Goal: Task Accomplishment & Management: Use online tool/utility

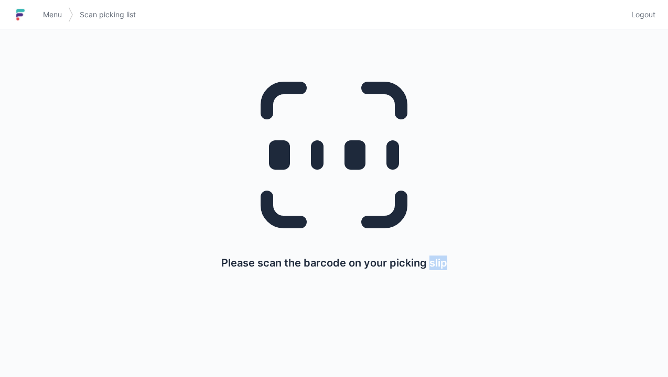
click at [48, 19] on span "Menu" at bounding box center [52, 14] width 19 height 10
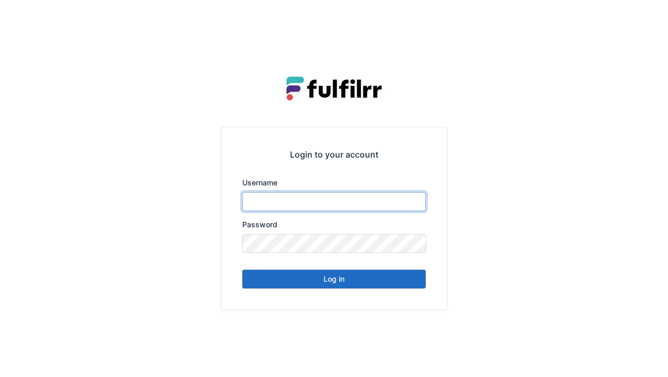
type input "******"
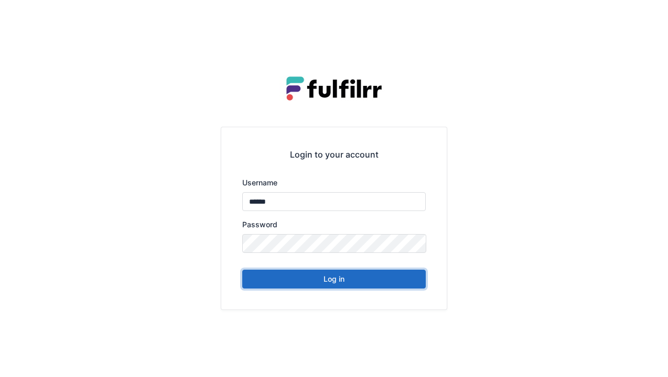
click at [331, 283] on button "Log in" at bounding box center [333, 279] width 183 height 19
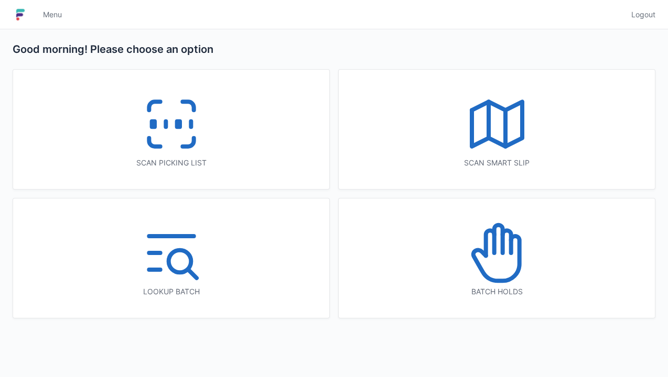
click at [174, 129] on icon at bounding box center [171, 124] width 67 height 67
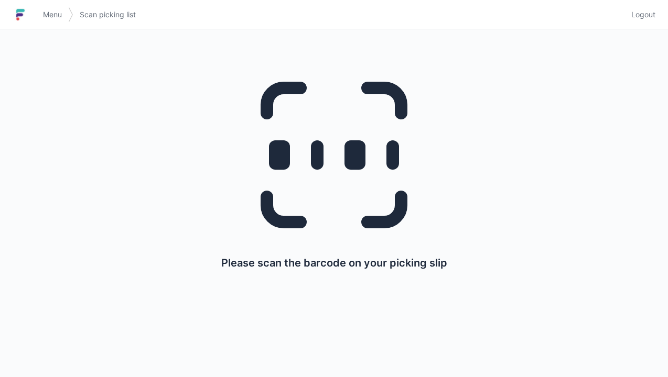
click at [50, 23] on link "Menu" at bounding box center [52, 14] width 31 height 19
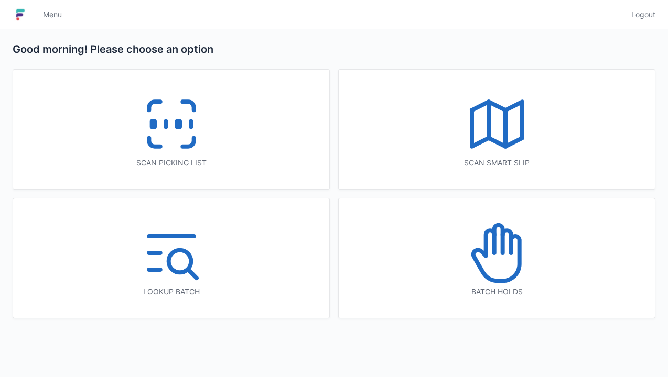
click at [498, 145] on polyline at bounding box center [497, 124] width 50 height 45
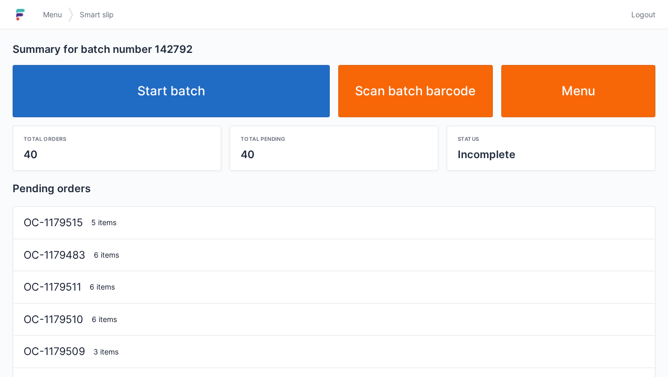
click at [194, 89] on link "Start batch" at bounding box center [171, 91] width 317 height 52
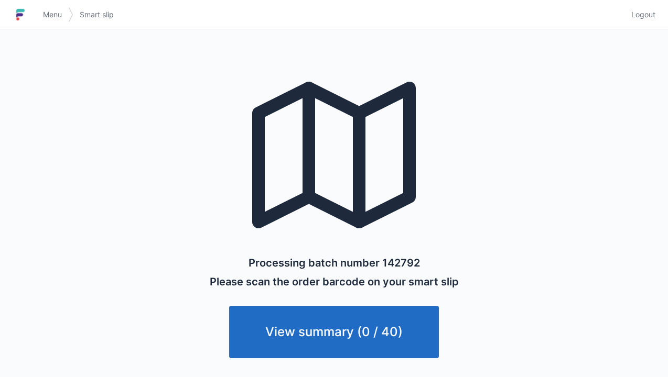
click at [341, 339] on link "View summary (0 / 40)" at bounding box center [334, 332] width 210 height 52
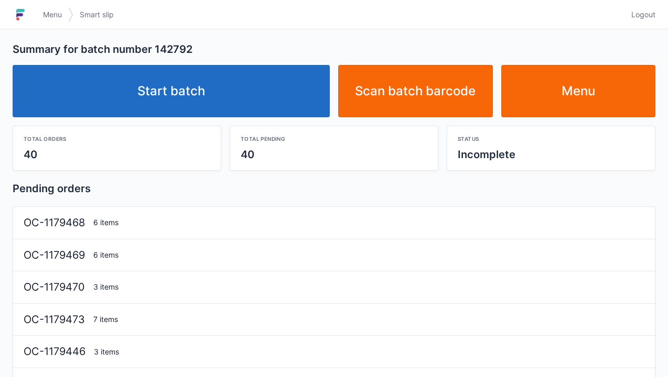
click at [188, 102] on link "Start batch" at bounding box center [171, 91] width 317 height 52
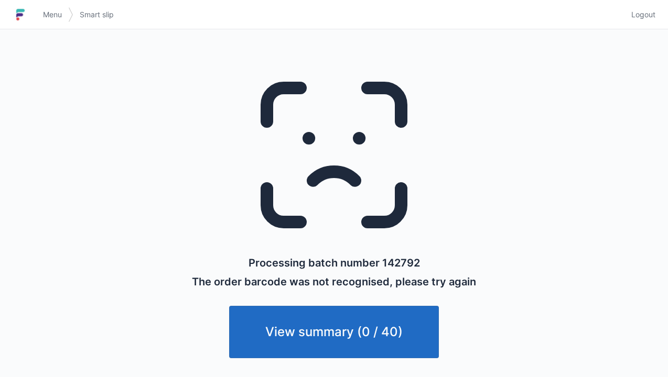
click at [342, 339] on link "View summary (0 / 40)" at bounding box center [334, 332] width 210 height 52
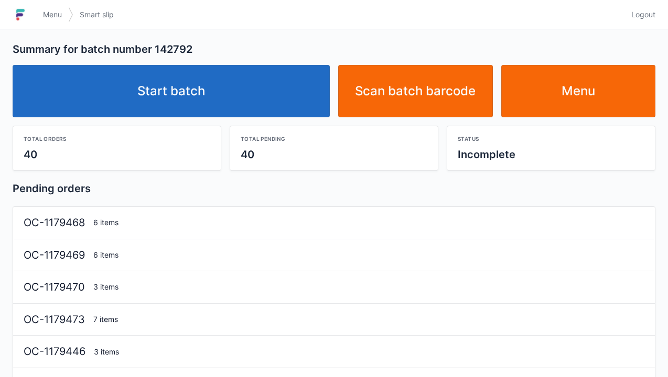
click at [178, 103] on link "Start batch" at bounding box center [171, 91] width 317 height 52
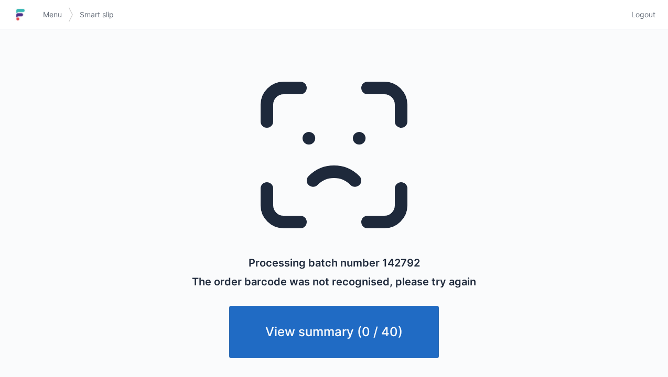
click at [353, 334] on link "View summary (0 / 40)" at bounding box center [334, 332] width 210 height 52
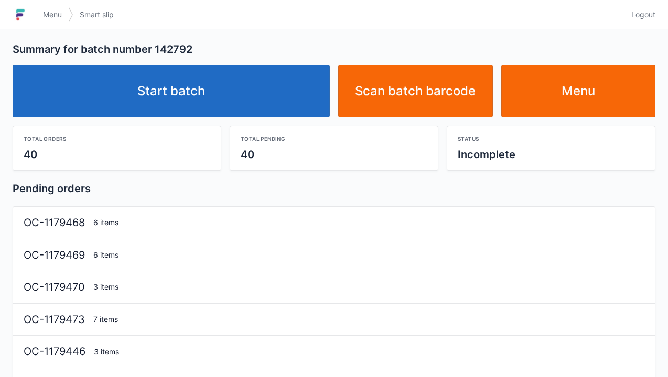
click at [179, 98] on link "Start batch" at bounding box center [171, 91] width 317 height 52
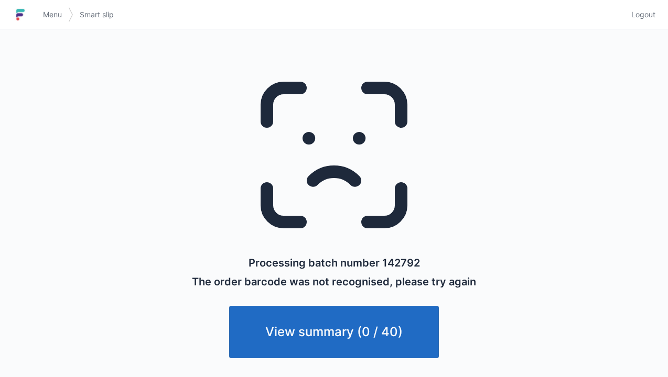
click at [319, 331] on link "View summary (0 / 40)" at bounding box center [334, 332] width 210 height 52
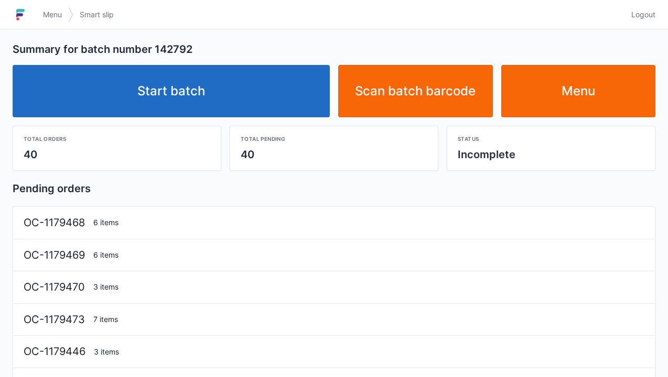
click at [205, 108] on link "Start batch" at bounding box center [171, 91] width 317 height 52
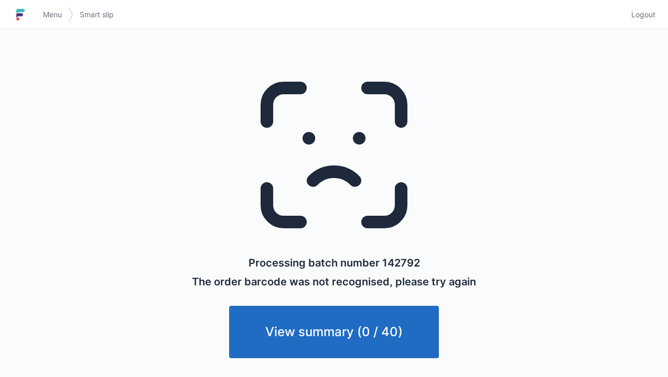
click at [52, 23] on link "Menu" at bounding box center [52, 14] width 31 height 19
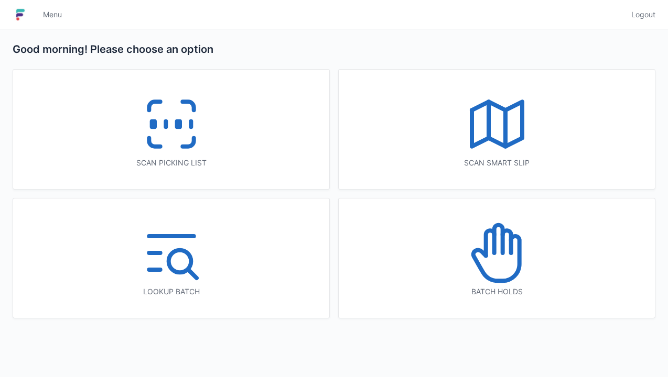
click at [503, 133] on icon at bounding box center [496, 124] width 67 height 67
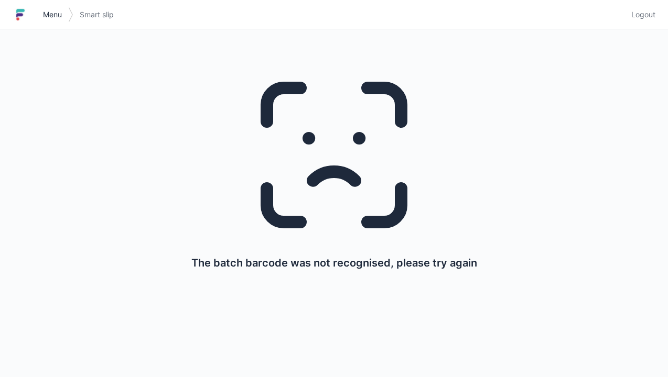
click at [49, 21] on link "Menu" at bounding box center [52, 14] width 31 height 19
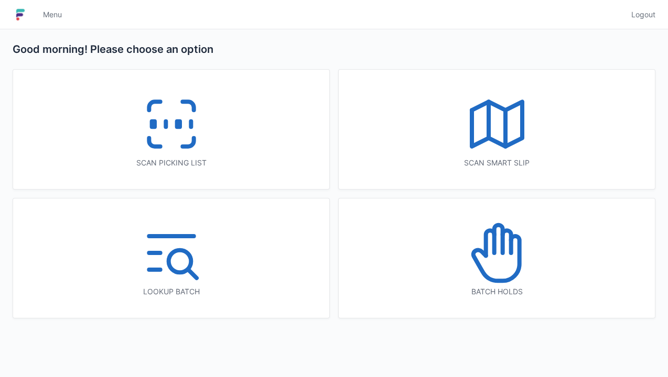
click at [496, 139] on icon at bounding box center [496, 124] width 67 height 67
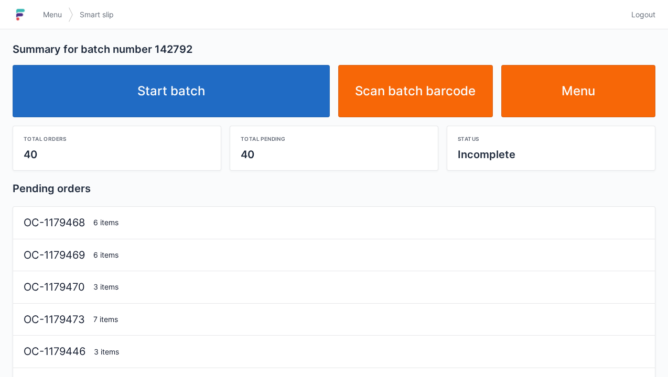
click at [180, 100] on link "Start batch" at bounding box center [171, 91] width 317 height 52
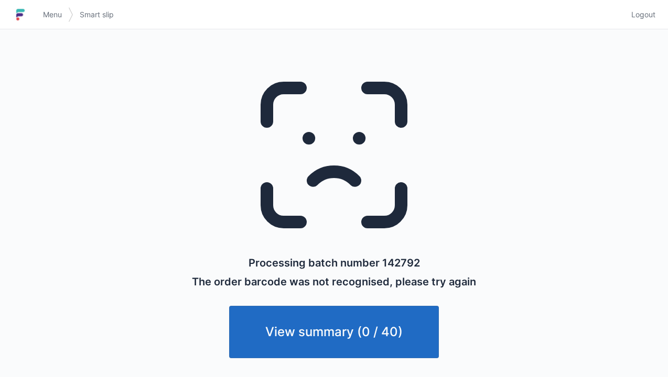
click at [337, 343] on link "View summary (0 / 40)" at bounding box center [334, 332] width 210 height 52
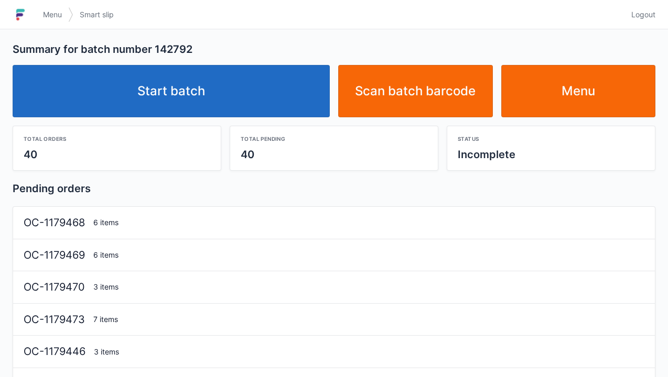
click at [175, 95] on link "Start batch" at bounding box center [171, 91] width 317 height 52
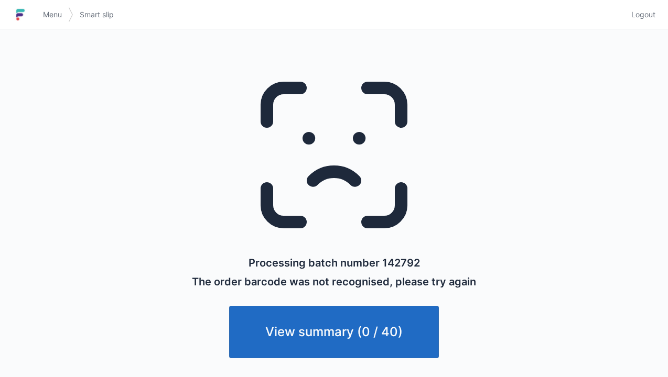
click at [341, 335] on link "View summary (0 / 40)" at bounding box center [334, 332] width 210 height 52
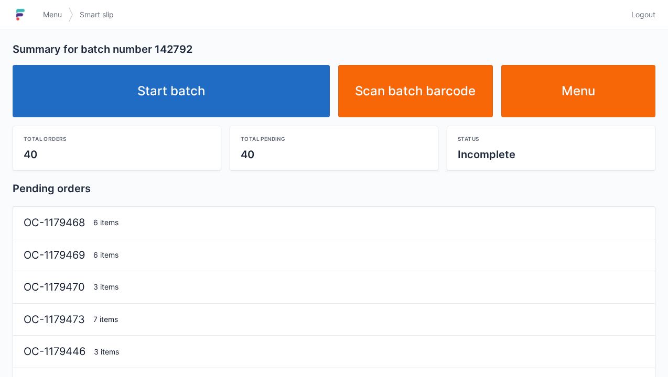
click at [97, 17] on span "Smart slip" at bounding box center [97, 14] width 34 height 10
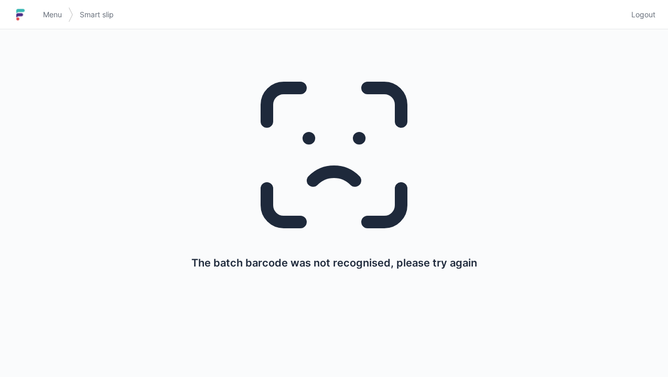
click at [57, 20] on link "Menu" at bounding box center [52, 14] width 31 height 19
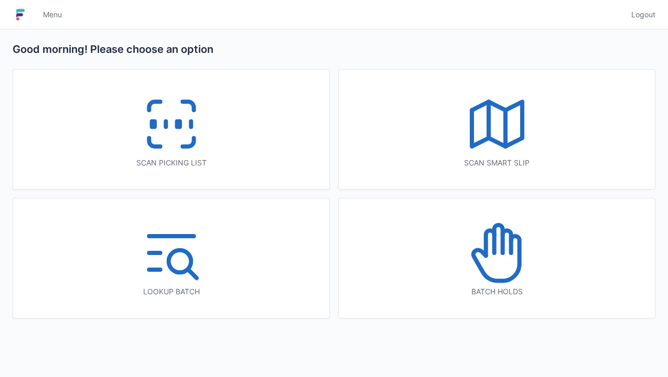
click at [499, 142] on polyline at bounding box center [497, 124] width 50 height 45
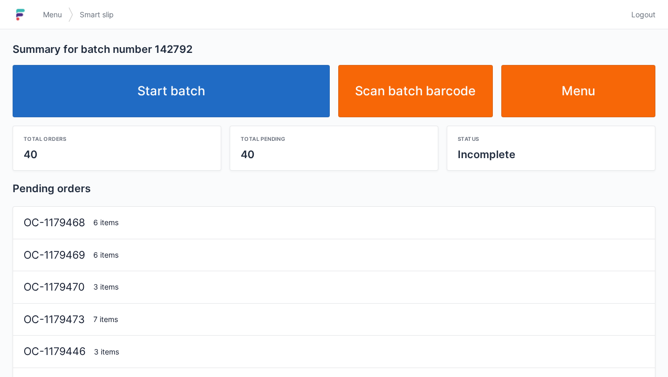
click at [193, 78] on link "Start batch" at bounding box center [171, 91] width 317 height 52
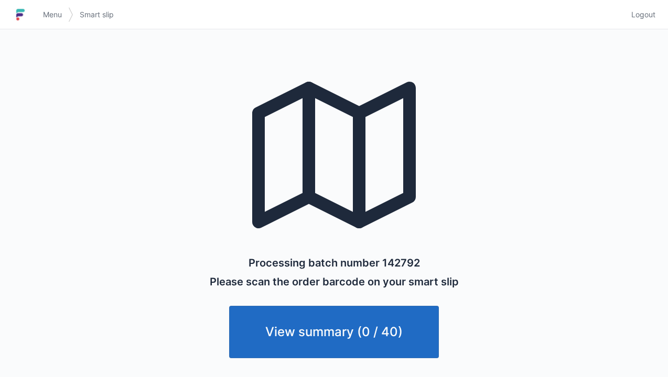
click at [340, 349] on link "View summary (0 / 40)" at bounding box center [334, 332] width 210 height 52
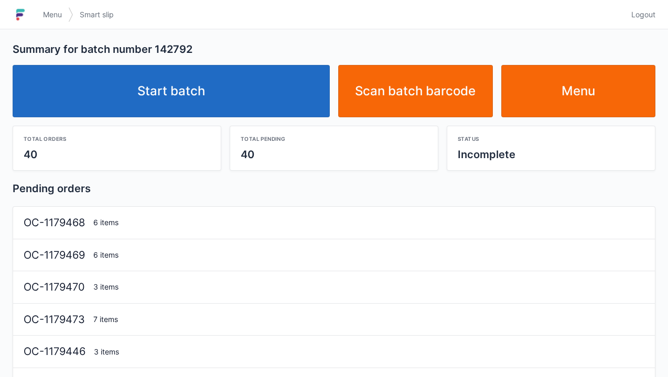
click at [187, 102] on link "Start batch" at bounding box center [171, 91] width 317 height 52
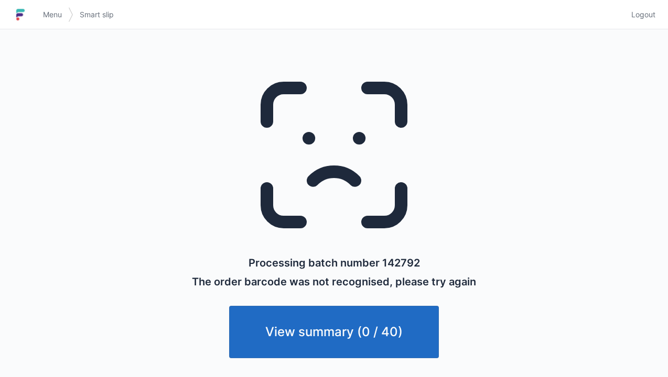
click at [327, 348] on link "View summary (0 / 40)" at bounding box center [334, 332] width 210 height 52
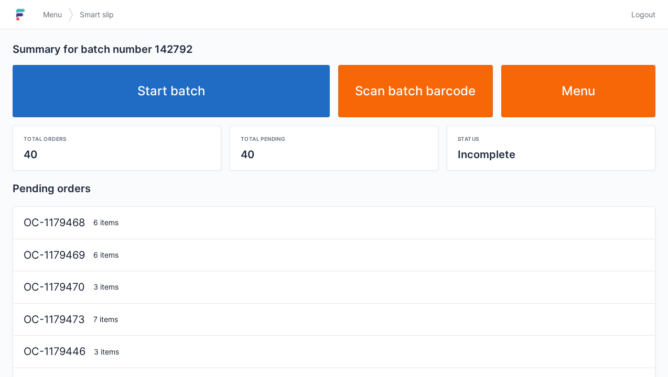
click at [194, 103] on link "Start batch" at bounding box center [171, 91] width 317 height 52
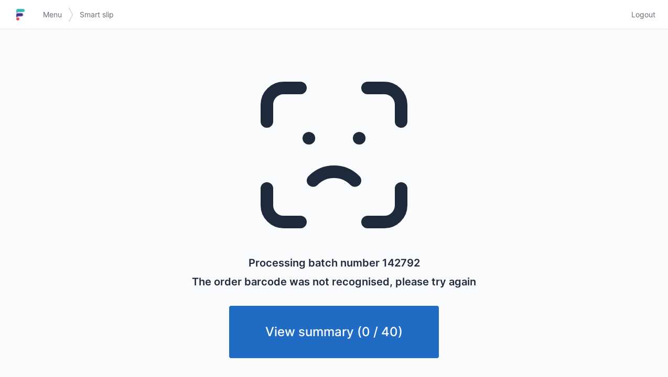
click at [340, 338] on link "View summary (0 / 40)" at bounding box center [334, 332] width 210 height 52
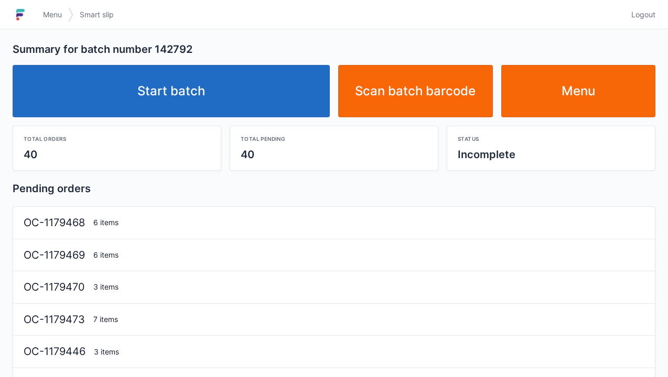
click at [187, 102] on link "Start batch" at bounding box center [171, 91] width 317 height 52
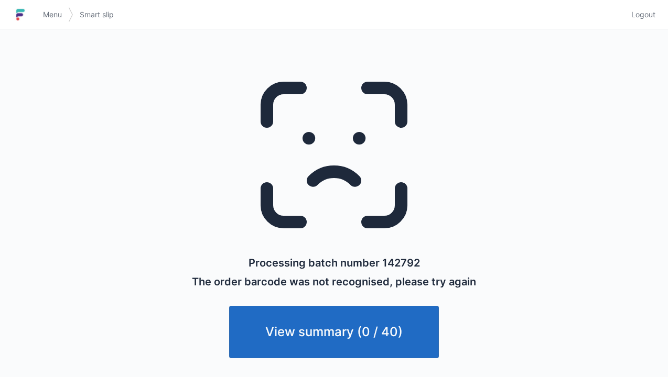
click at [332, 342] on link "View summary (0 / 40)" at bounding box center [334, 332] width 210 height 52
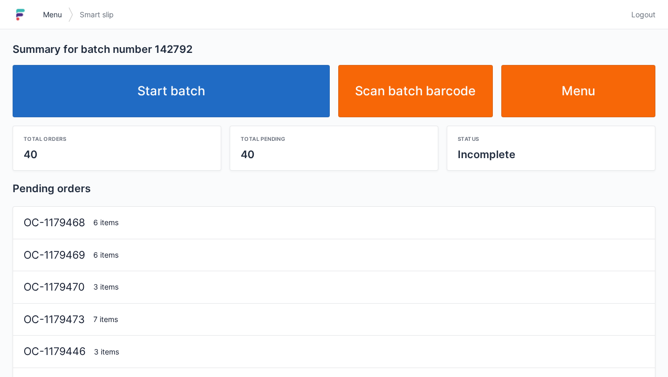
click at [51, 22] on link "Menu" at bounding box center [52, 14] width 31 height 19
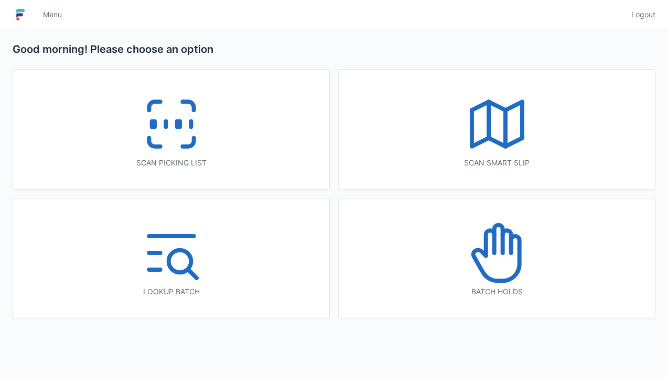
click at [505, 125] on line at bounding box center [505, 128] width 0 height 36
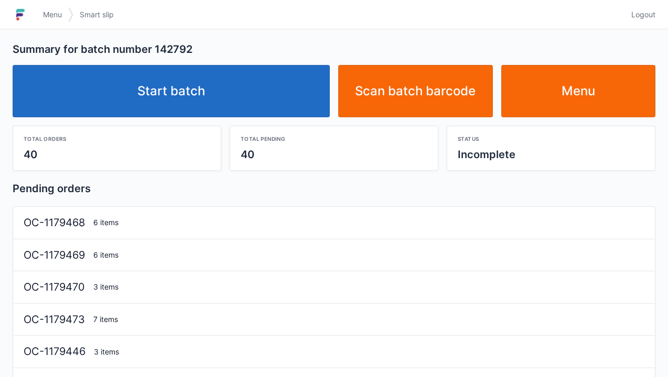
click at [182, 104] on link "Start batch" at bounding box center [171, 91] width 317 height 52
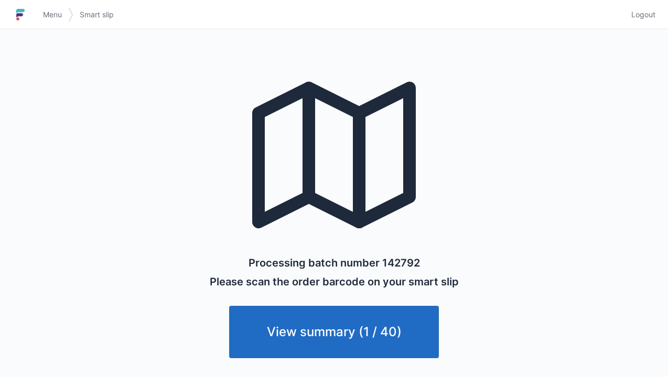
click at [345, 332] on link "View summary (1 / 40)" at bounding box center [334, 332] width 210 height 52
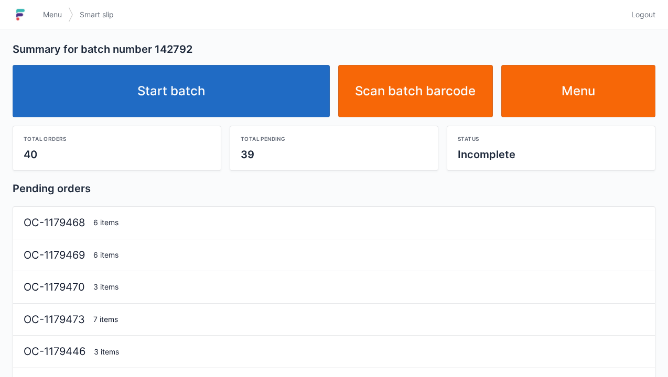
click at [201, 104] on link "Start batch" at bounding box center [171, 91] width 317 height 52
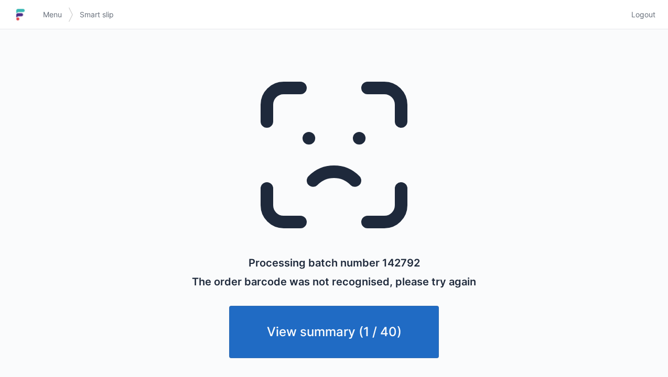
click at [339, 331] on link "View summary (1 / 40)" at bounding box center [334, 332] width 210 height 52
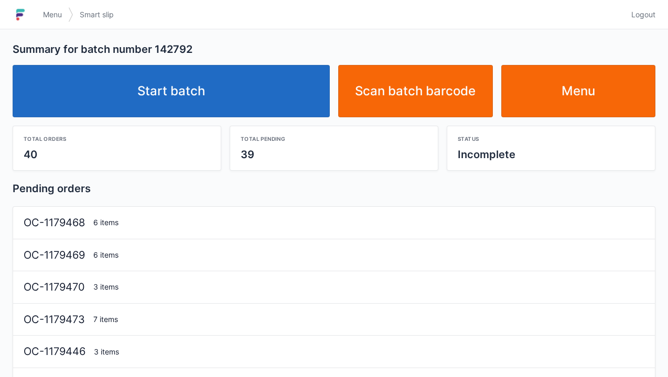
click at [180, 98] on link "Start batch" at bounding box center [171, 91] width 317 height 52
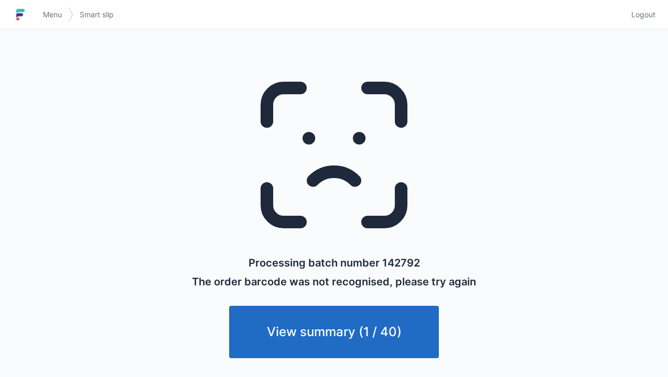
click at [345, 341] on link "View summary (1 / 40)" at bounding box center [334, 332] width 210 height 52
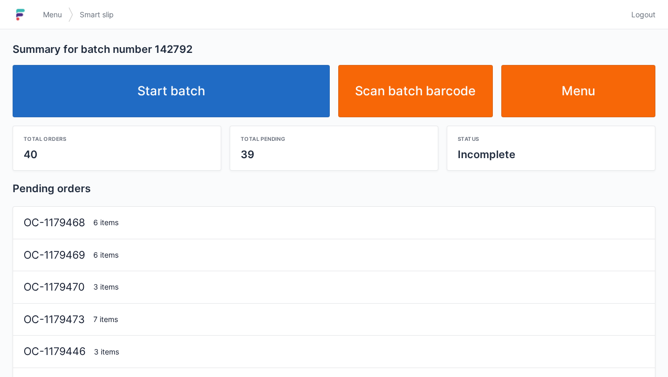
click at [187, 107] on link "Start batch" at bounding box center [171, 91] width 317 height 52
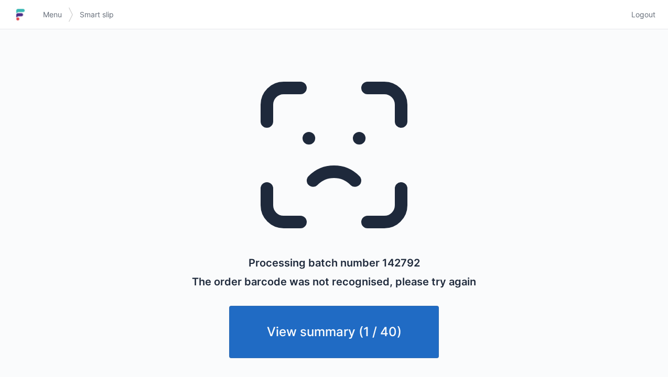
click at [353, 343] on link "View summary (1 / 40)" at bounding box center [334, 332] width 210 height 52
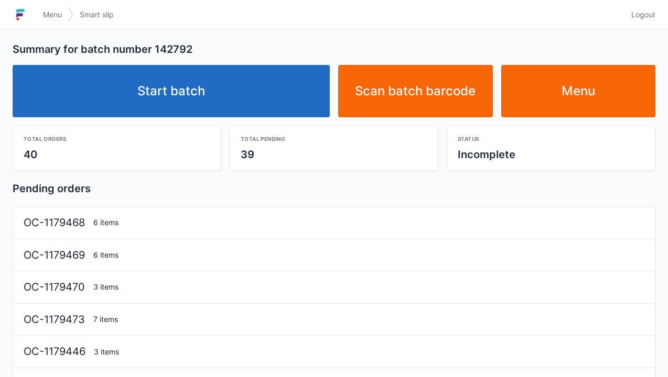
click at [202, 103] on link "Start batch" at bounding box center [171, 91] width 317 height 52
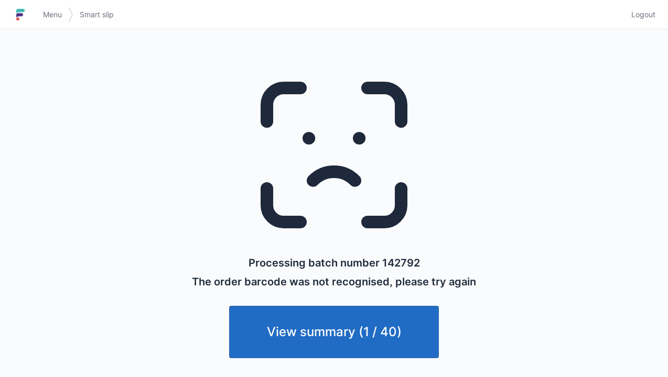
click at [344, 342] on link "View summary (1 / 40)" at bounding box center [334, 332] width 210 height 52
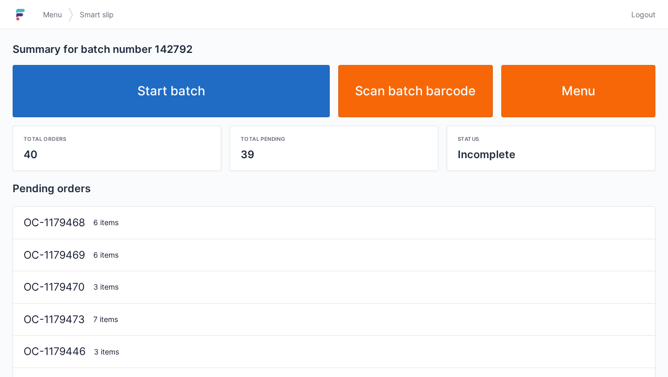
click at [173, 96] on link "Start batch" at bounding box center [171, 91] width 317 height 52
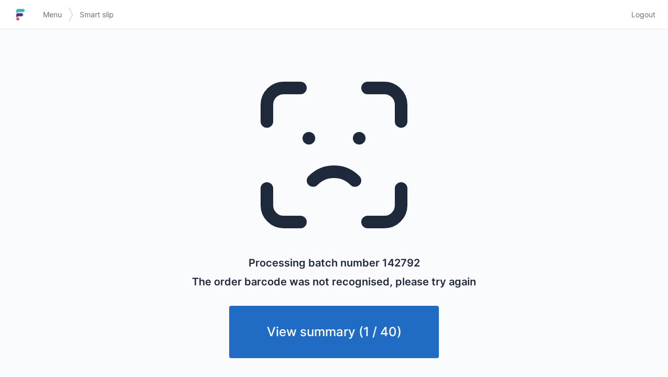
click at [344, 354] on link "View summary (1 / 40)" at bounding box center [334, 332] width 210 height 52
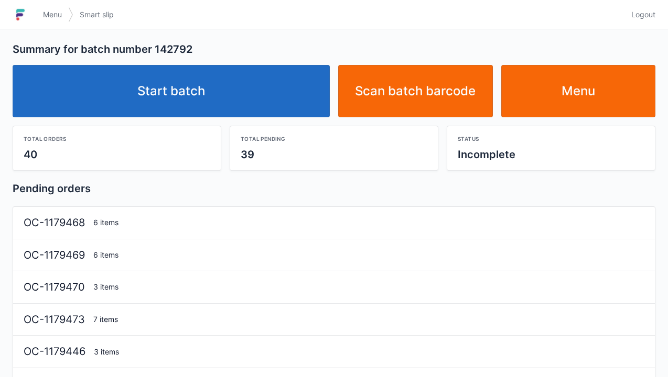
click at [199, 110] on link "Start batch" at bounding box center [171, 91] width 317 height 52
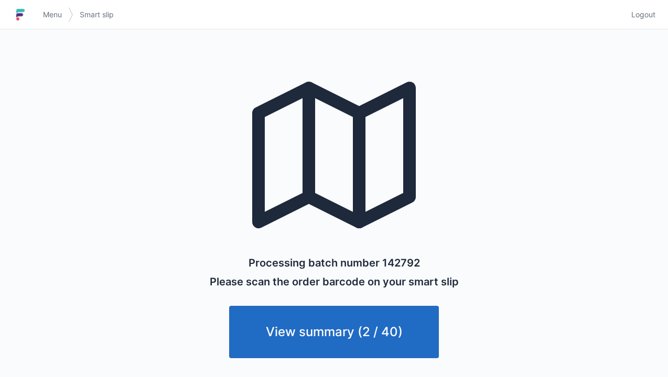
click at [355, 343] on link "View summary (2 / 40)" at bounding box center [334, 332] width 210 height 52
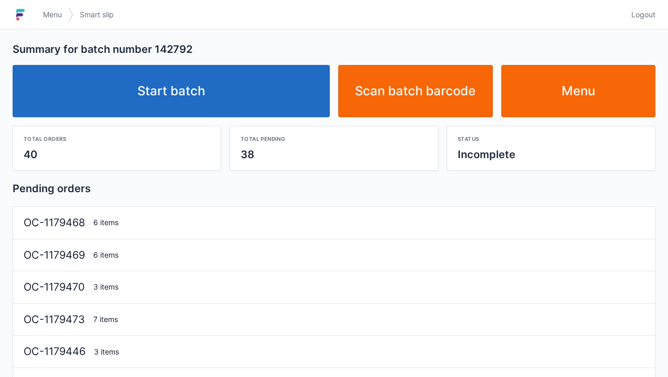
click at [174, 113] on link "Start batch" at bounding box center [171, 91] width 317 height 52
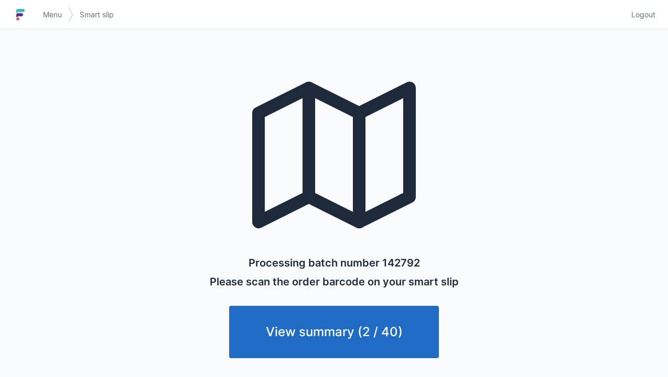
click at [322, 341] on link "View summary (2 / 40)" at bounding box center [334, 332] width 210 height 52
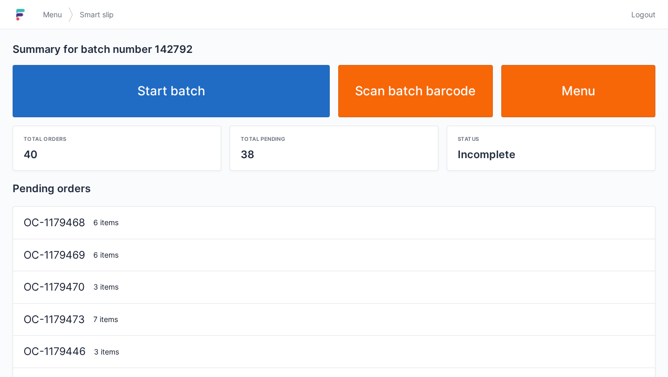
click at [50, 23] on link "Menu" at bounding box center [52, 14] width 31 height 19
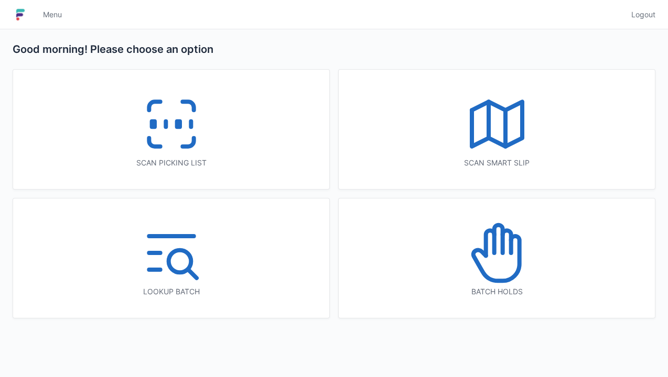
click at [174, 144] on icon at bounding box center [171, 124] width 67 height 67
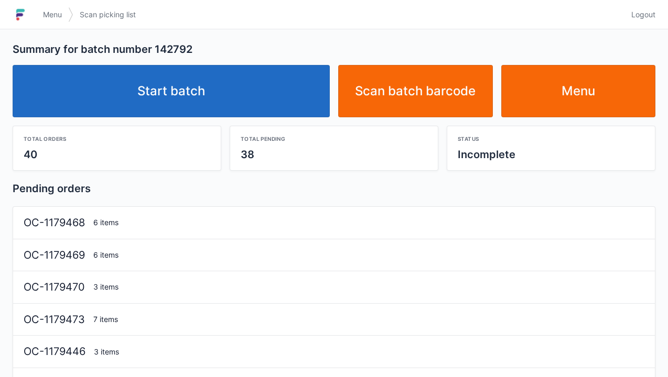
click at [186, 102] on link "Start batch" at bounding box center [171, 91] width 317 height 52
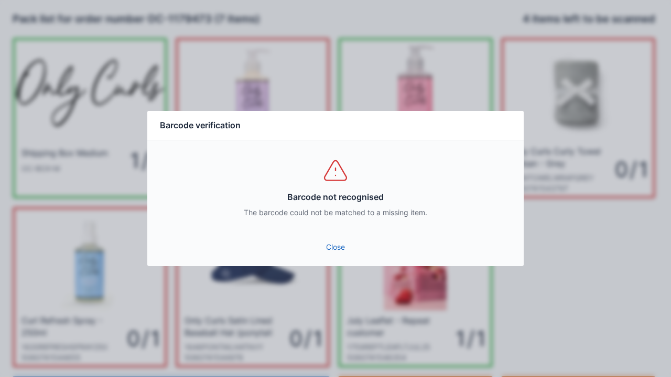
click at [340, 256] on link "Close" at bounding box center [336, 247] width 360 height 19
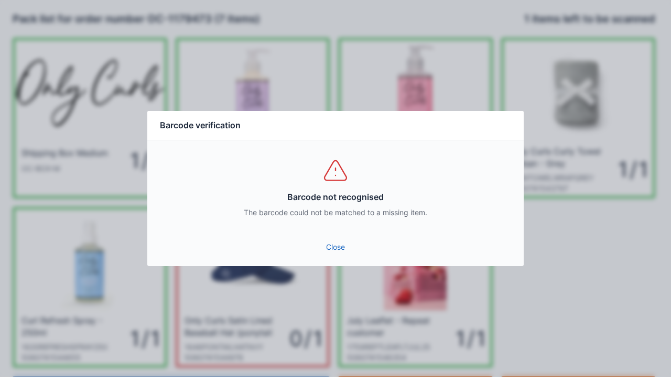
click at [339, 256] on link "Close" at bounding box center [336, 247] width 360 height 19
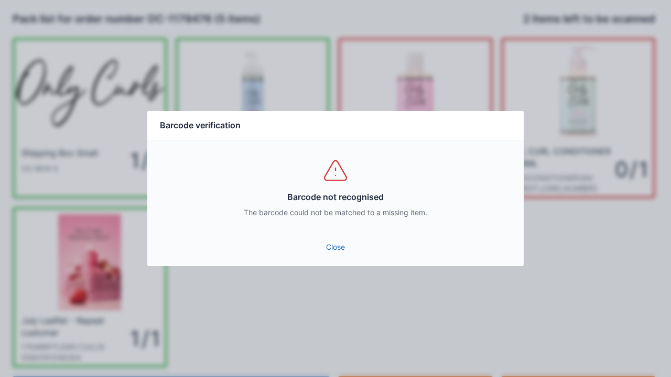
click at [343, 252] on link "Close" at bounding box center [336, 247] width 360 height 19
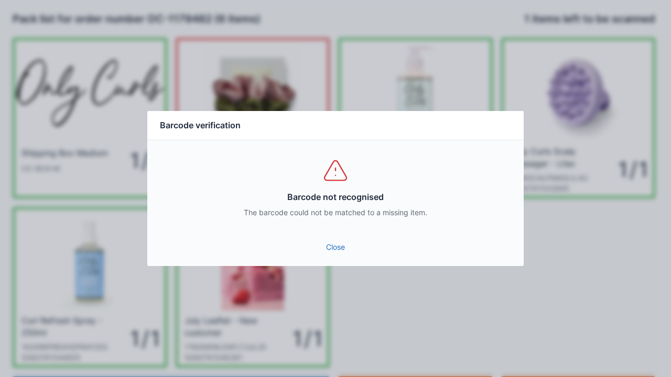
click at [342, 253] on link "Close" at bounding box center [336, 247] width 360 height 19
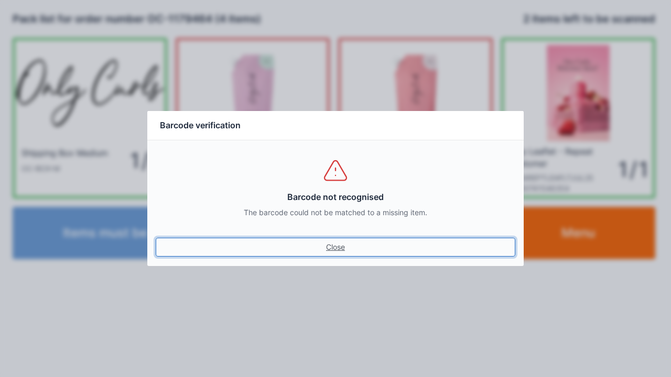
click at [338, 256] on link "Close" at bounding box center [336, 247] width 360 height 19
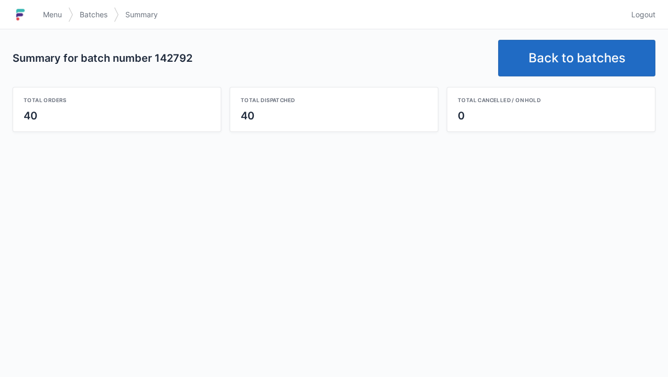
click at [573, 58] on link "Back to batches" at bounding box center [576, 58] width 157 height 37
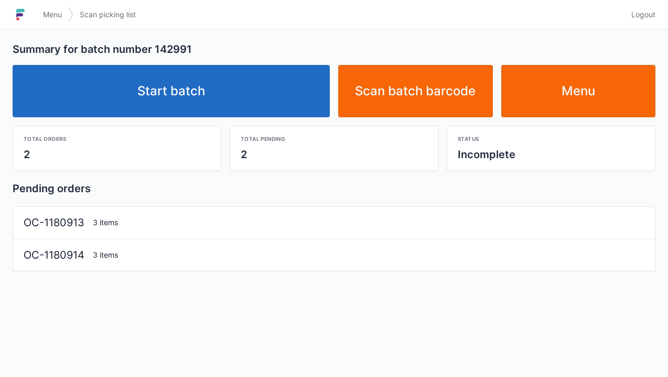
click at [184, 99] on link "Start batch" at bounding box center [171, 91] width 317 height 52
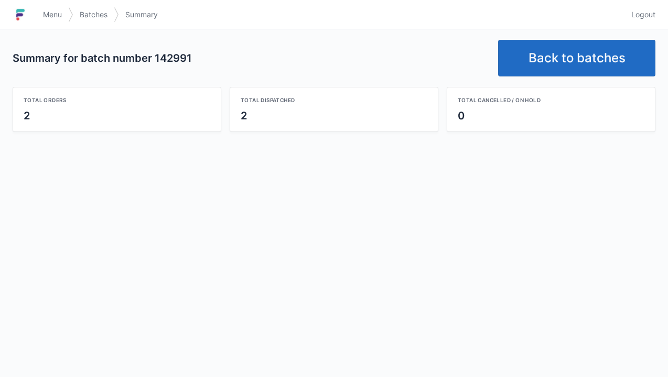
click at [585, 61] on link "Back to batches" at bounding box center [576, 58] width 157 height 37
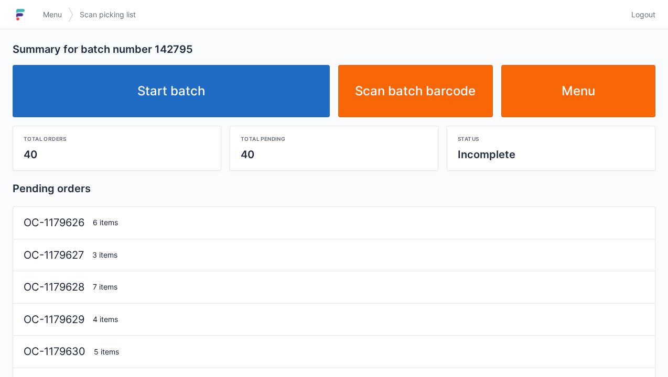
click at [174, 104] on link "Start batch" at bounding box center [171, 91] width 317 height 52
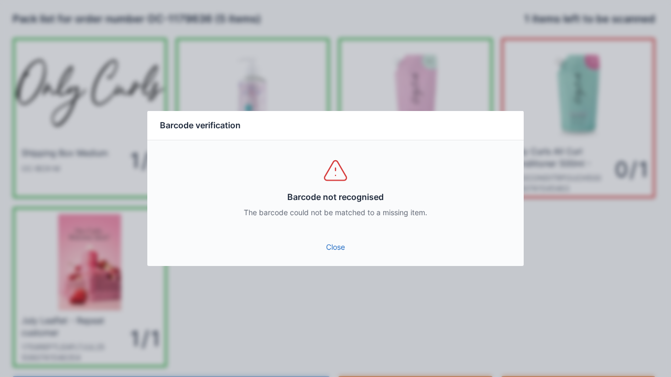
click at [332, 253] on link "Close" at bounding box center [336, 247] width 360 height 19
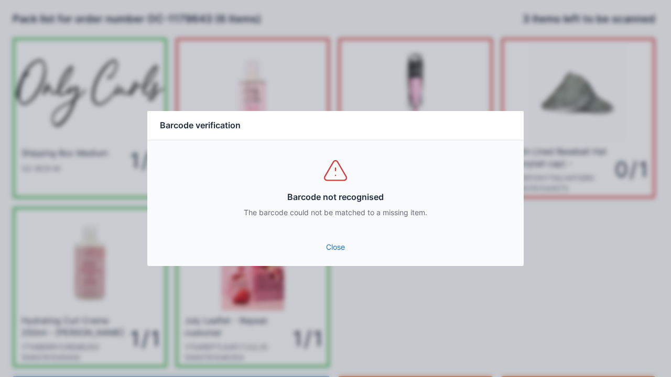
click at [345, 245] on link "Close" at bounding box center [336, 247] width 360 height 19
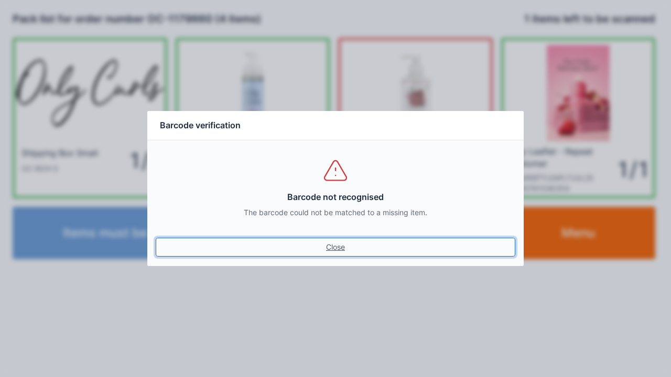
click at [334, 254] on link "Close" at bounding box center [336, 247] width 360 height 19
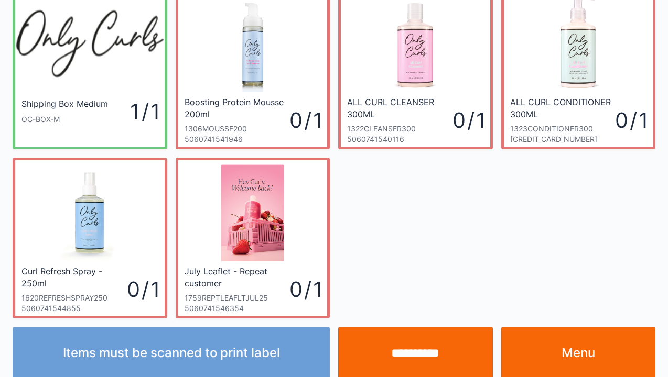
scroll to position [61, 0]
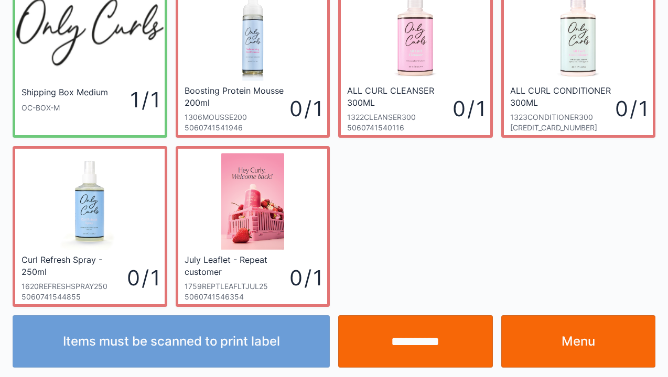
click at [576, 342] on link "Menu" at bounding box center [578, 341] width 155 height 52
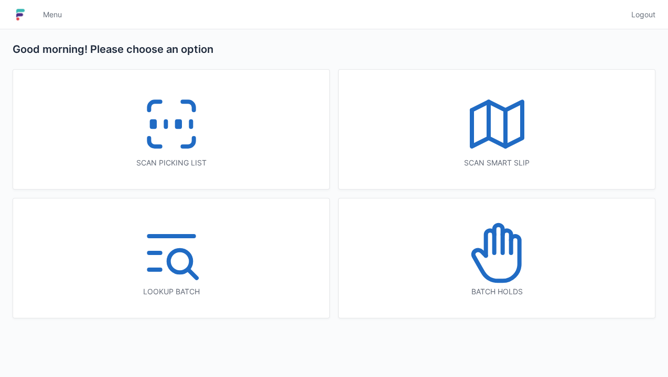
click at [161, 154] on icon at bounding box center [171, 124] width 67 height 67
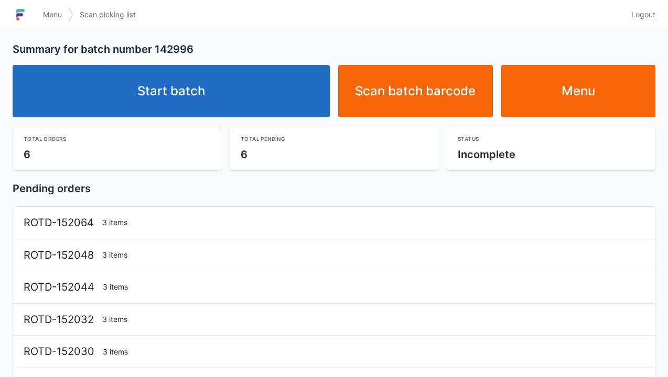
click at [183, 107] on link "Start batch" at bounding box center [171, 91] width 317 height 52
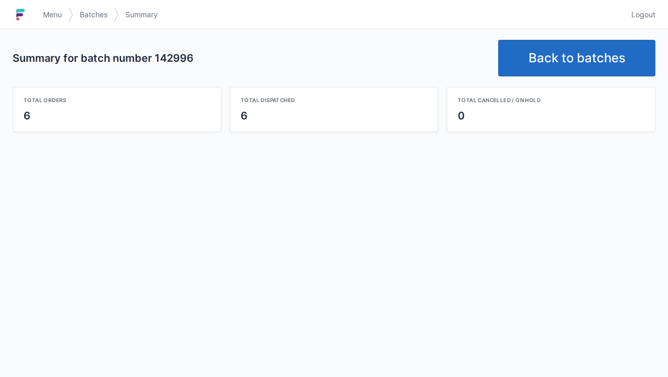
click at [572, 72] on link "Back to batches" at bounding box center [576, 58] width 157 height 37
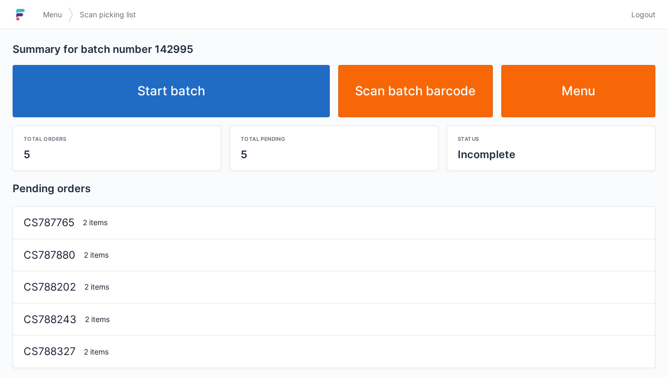
click at [180, 105] on link "Start batch" at bounding box center [171, 91] width 317 height 52
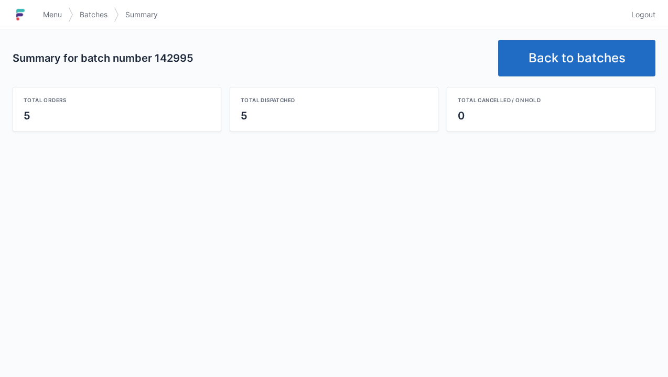
click at [578, 61] on link "Back to batches" at bounding box center [576, 58] width 157 height 37
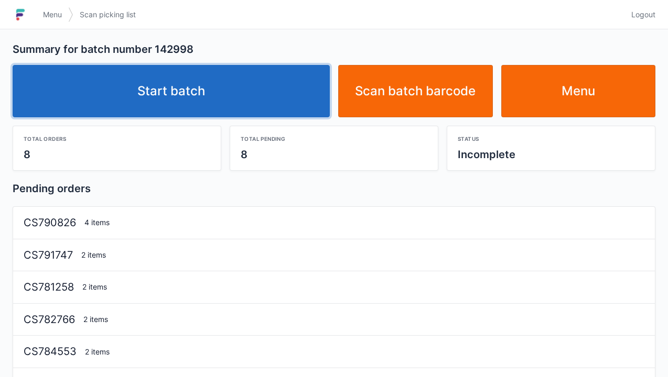
click at [186, 110] on link "Start batch" at bounding box center [171, 91] width 317 height 52
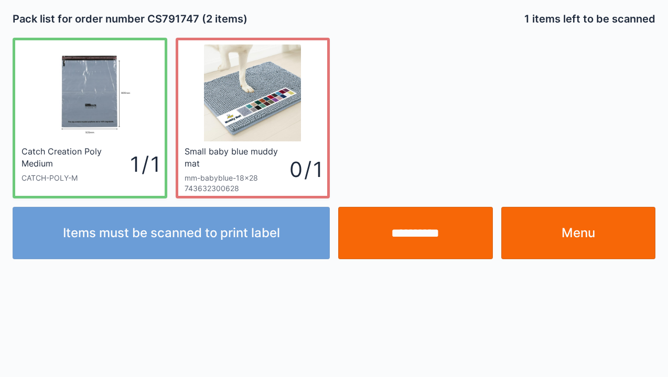
click at [426, 244] on input "**********" at bounding box center [415, 233] width 155 height 52
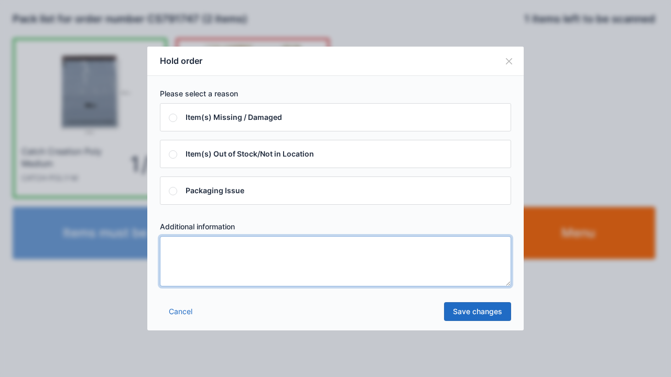
click at [176, 249] on textarea at bounding box center [335, 261] width 351 height 50
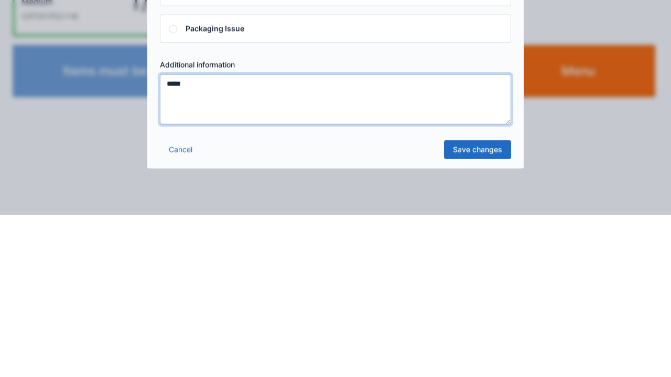
type textarea "*****"
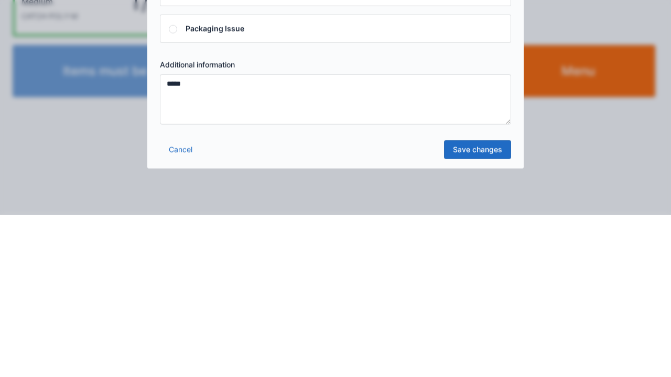
click at [488, 314] on link "Save changes" at bounding box center [477, 311] width 67 height 19
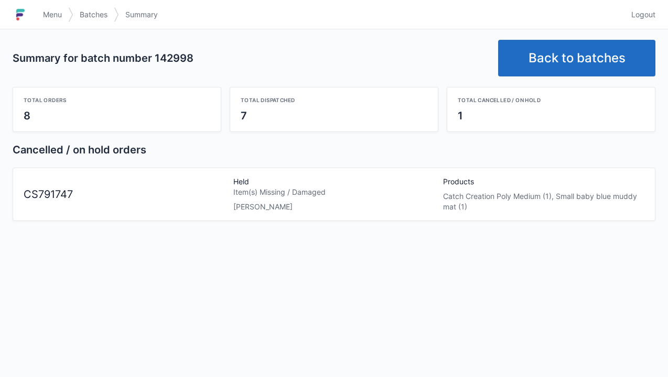
click at [52, 22] on link "Menu" at bounding box center [52, 14] width 31 height 19
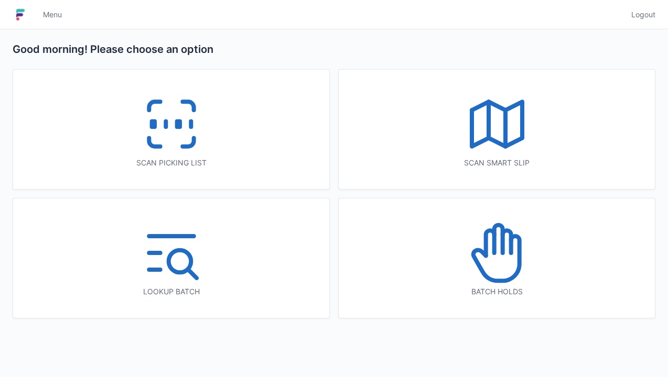
click at [487, 267] on icon at bounding box center [496, 253] width 67 height 67
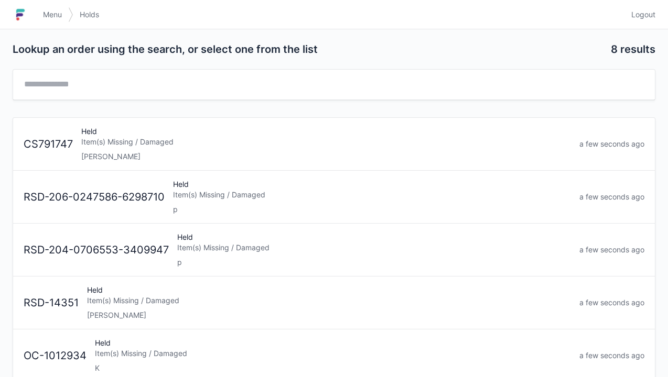
scroll to position [1, 0]
click at [114, 159] on div "[PERSON_NAME]" at bounding box center [325, 156] width 489 height 10
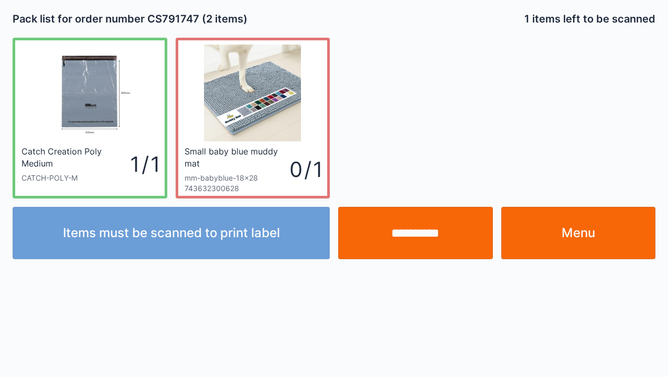
click at [569, 231] on link "Menu" at bounding box center [578, 233] width 155 height 52
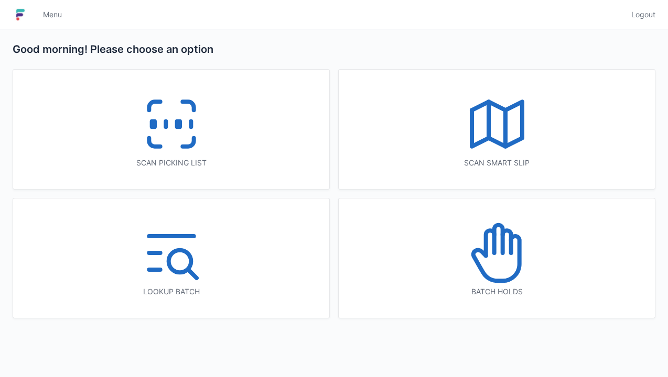
click at [190, 146] on icon at bounding box center [187, 142] width 11 height 8
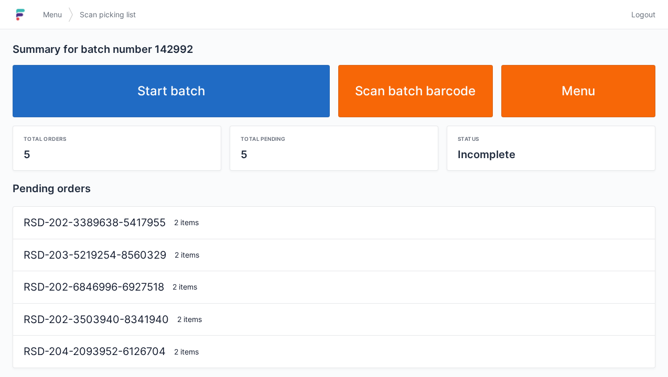
click at [193, 106] on link "Start batch" at bounding box center [171, 91] width 317 height 52
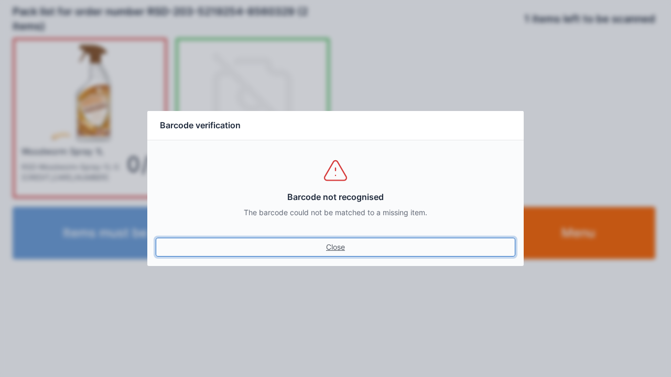
click at [332, 247] on link "Close" at bounding box center [336, 247] width 360 height 19
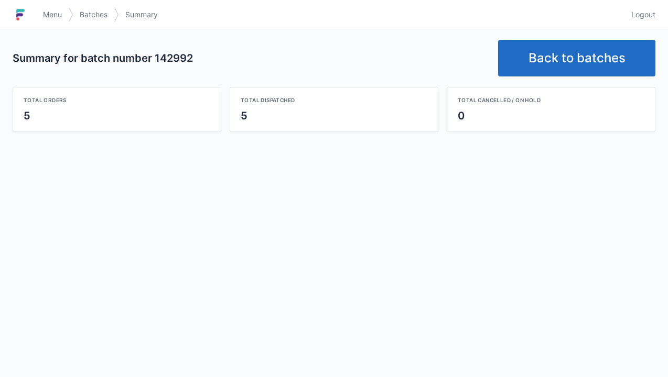
click at [585, 56] on link "Back to batches" at bounding box center [576, 58] width 157 height 37
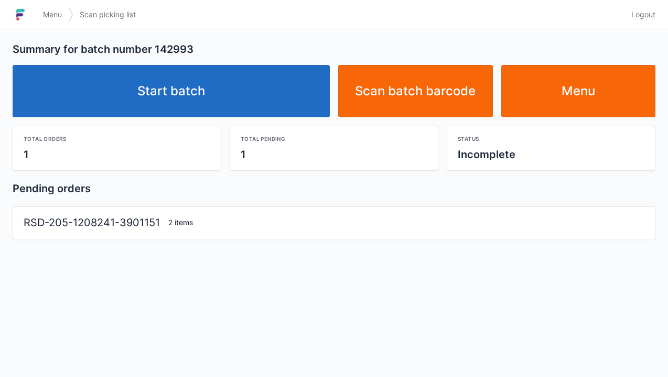
click at [182, 81] on link "Start batch" at bounding box center [171, 91] width 317 height 52
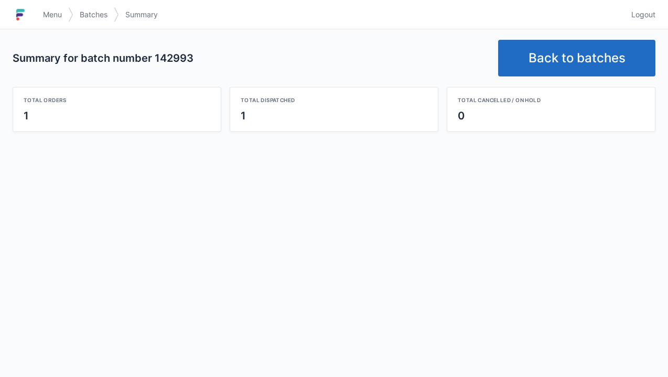
click at [575, 64] on link "Back to batches" at bounding box center [576, 58] width 157 height 37
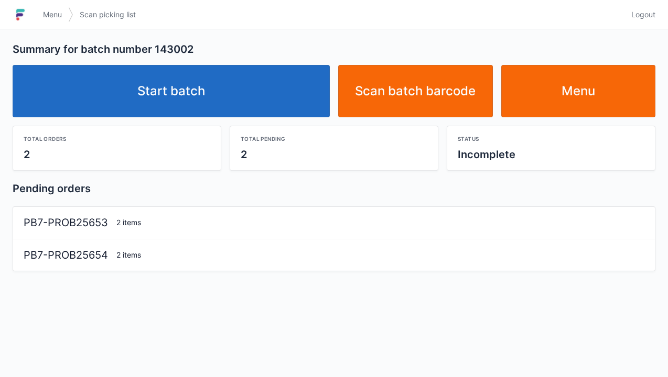
click at [198, 94] on link "Start batch" at bounding box center [171, 91] width 317 height 52
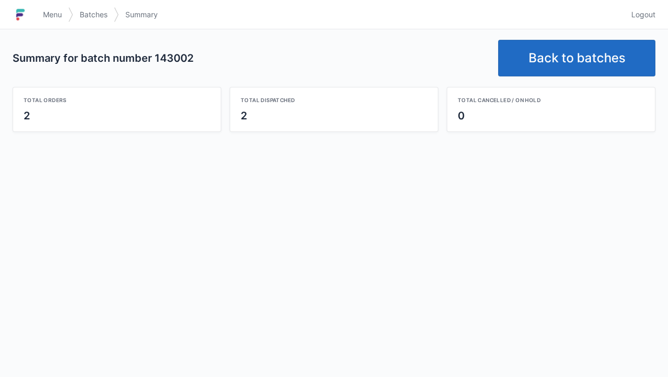
click at [565, 63] on link "Back to batches" at bounding box center [576, 58] width 157 height 37
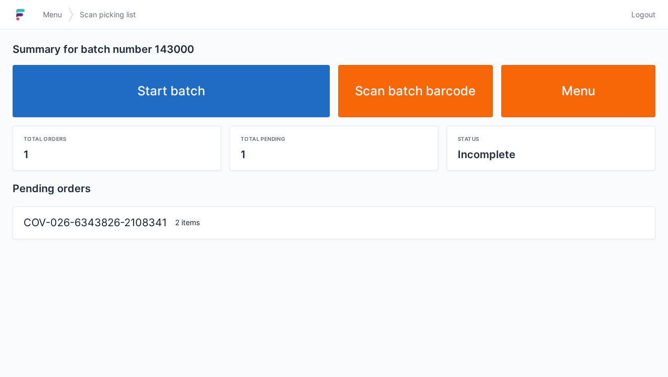
click at [181, 101] on link "Start batch" at bounding box center [171, 91] width 317 height 52
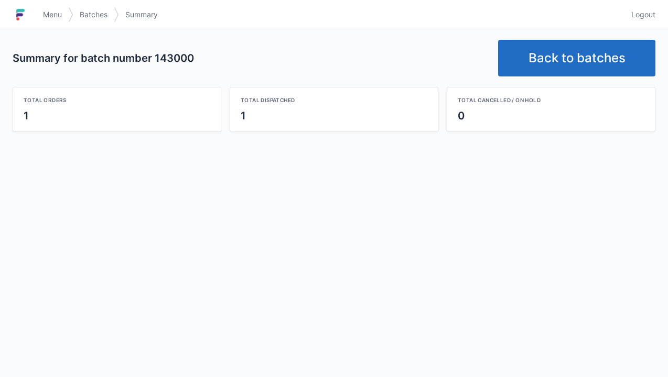
click at [569, 62] on link "Back to batches" at bounding box center [576, 58] width 157 height 37
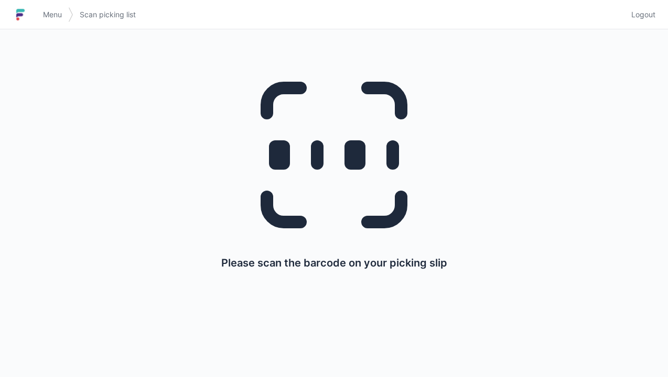
click at [51, 20] on link "Menu" at bounding box center [52, 14] width 31 height 19
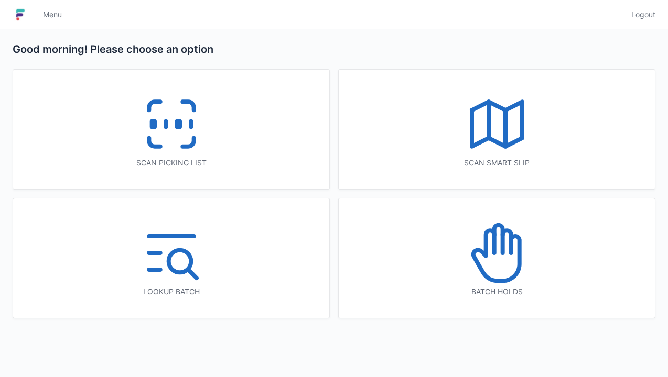
click at [502, 271] on icon at bounding box center [496, 253] width 67 height 67
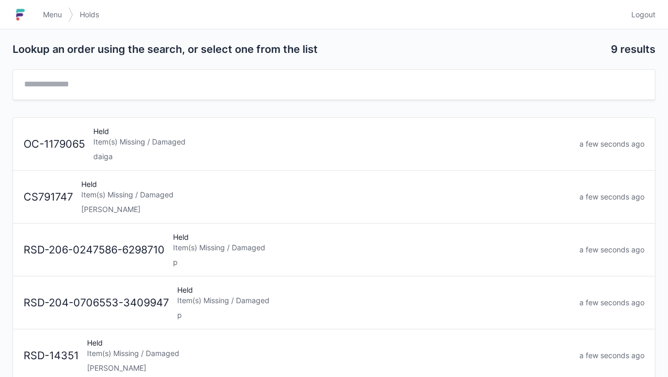
click at [105, 204] on div "Elena" at bounding box center [325, 209] width 489 height 10
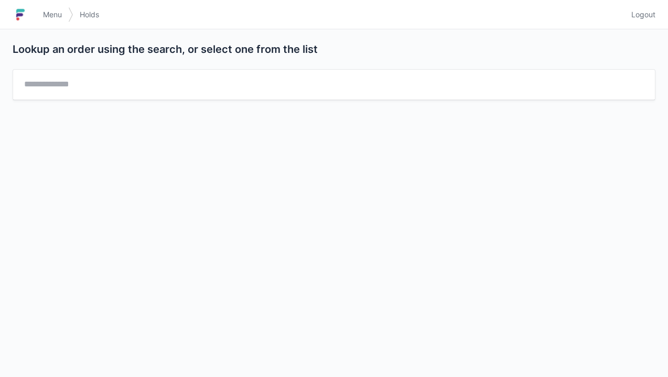
click at [55, 17] on span "Menu" at bounding box center [52, 14] width 19 height 10
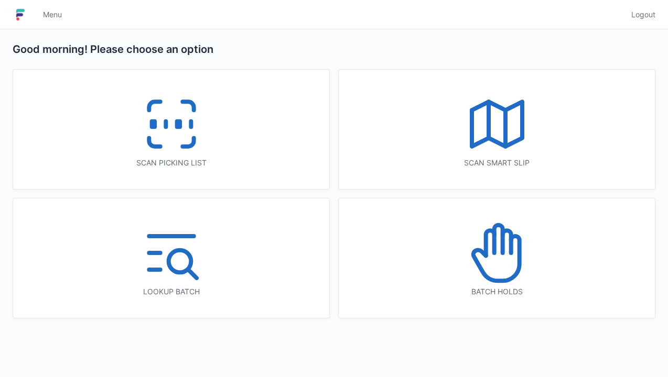
click at [172, 143] on icon at bounding box center [171, 124] width 67 height 67
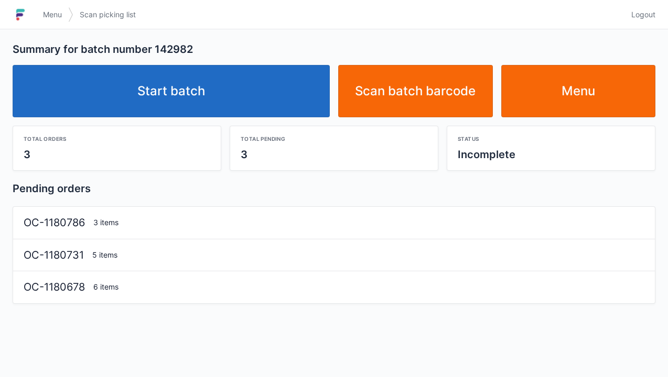
click at [174, 98] on link "Start batch" at bounding box center [171, 91] width 317 height 52
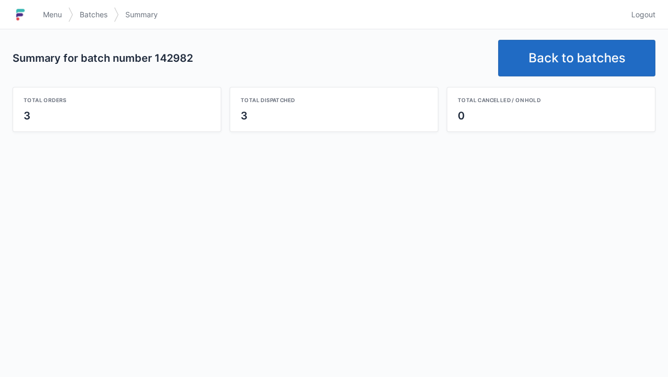
click at [572, 51] on link "Back to batches" at bounding box center [576, 58] width 157 height 37
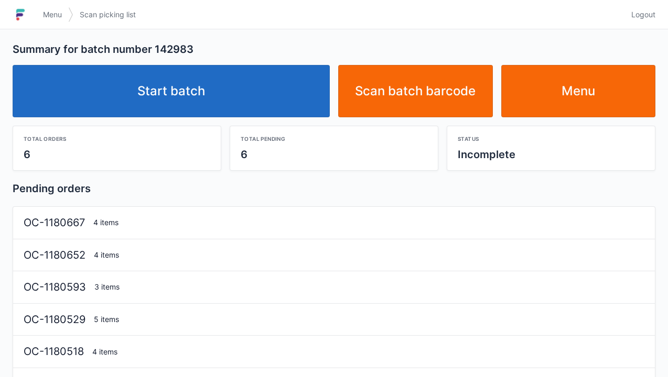
click at [184, 104] on link "Start batch" at bounding box center [171, 91] width 317 height 52
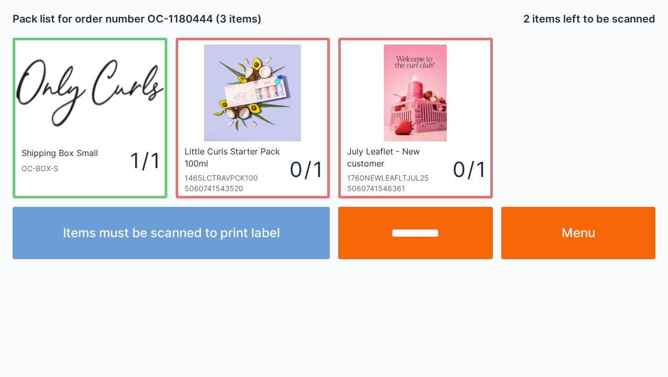
click at [576, 242] on link "Menu" at bounding box center [578, 233] width 155 height 52
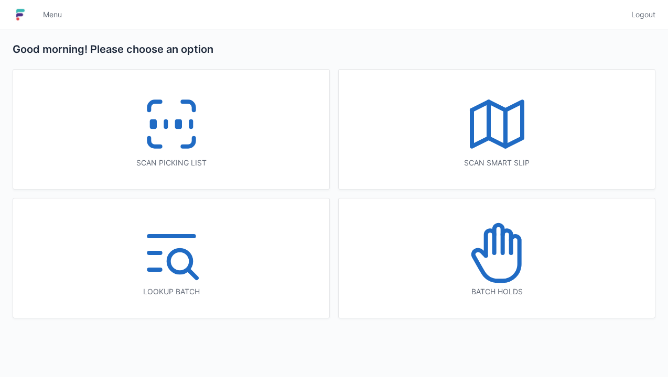
click at [148, 129] on icon at bounding box center [171, 124] width 67 height 67
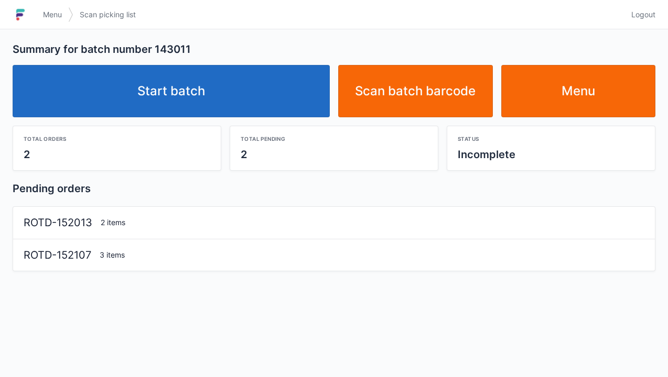
click at [183, 102] on link "Start batch" at bounding box center [171, 91] width 317 height 52
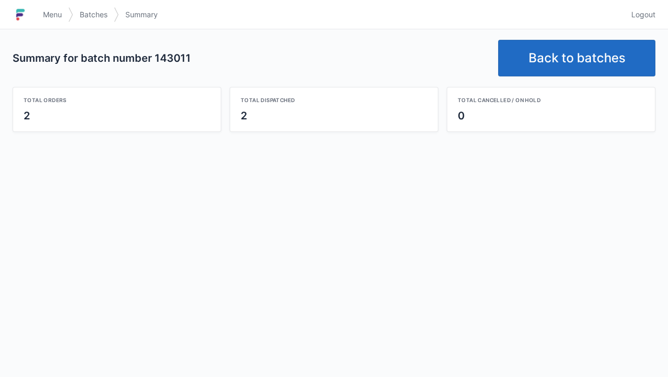
click at [575, 57] on link "Back to batches" at bounding box center [576, 58] width 157 height 37
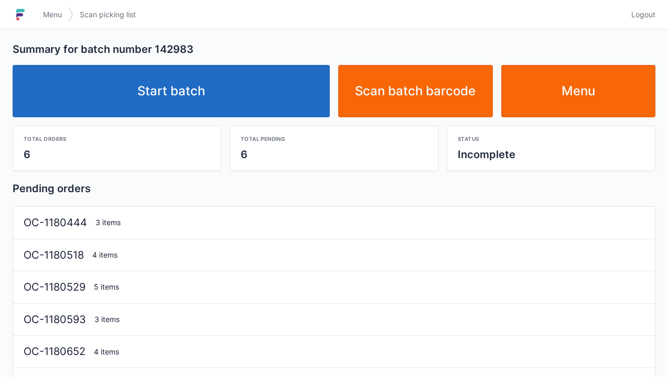
click at [192, 103] on link "Start batch" at bounding box center [171, 91] width 317 height 52
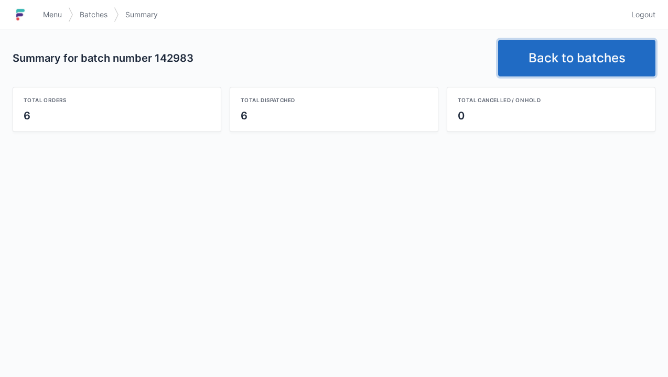
click at [545, 58] on link "Back to batches" at bounding box center [576, 58] width 157 height 37
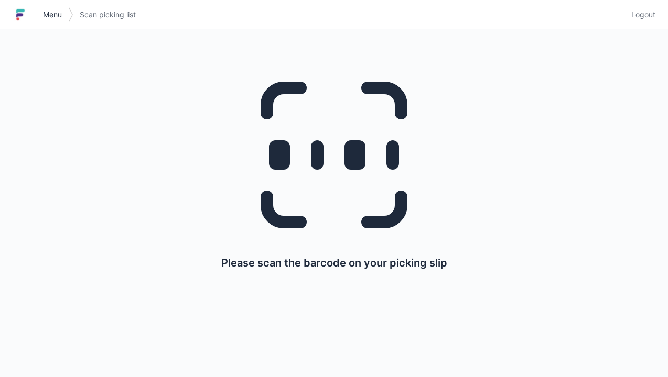
click at [50, 19] on span "Menu" at bounding box center [52, 14] width 19 height 10
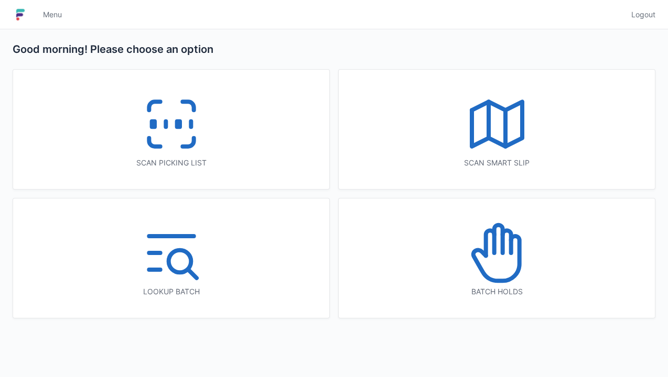
click at [187, 134] on icon at bounding box center [171, 124] width 67 height 67
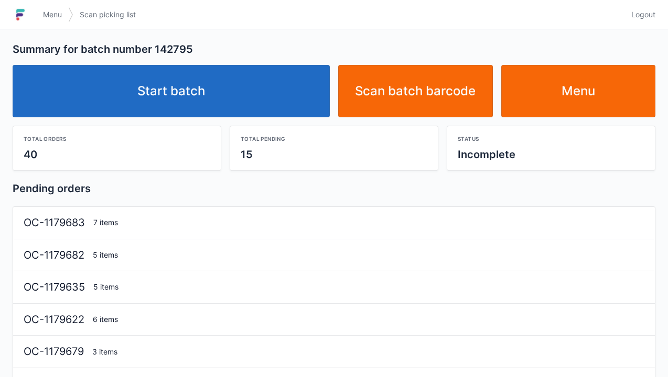
click at [166, 94] on link "Start batch" at bounding box center [171, 91] width 317 height 52
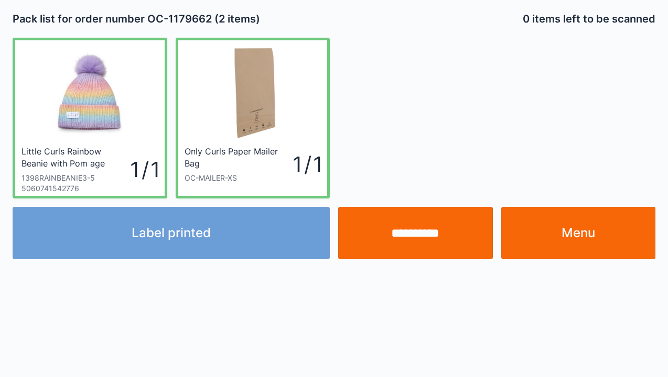
click at [180, 227] on div "Label printed" at bounding box center [170, 233] width 325 height 52
click at [189, 245] on div "Label printed" at bounding box center [170, 233] width 325 height 52
click at [194, 241] on div "Label printed" at bounding box center [170, 233] width 325 height 52
click at [195, 237] on div "Label printed" at bounding box center [170, 233] width 325 height 52
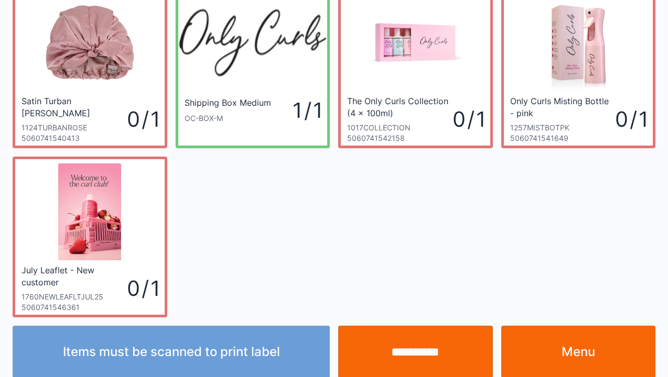
scroll to position [61, 0]
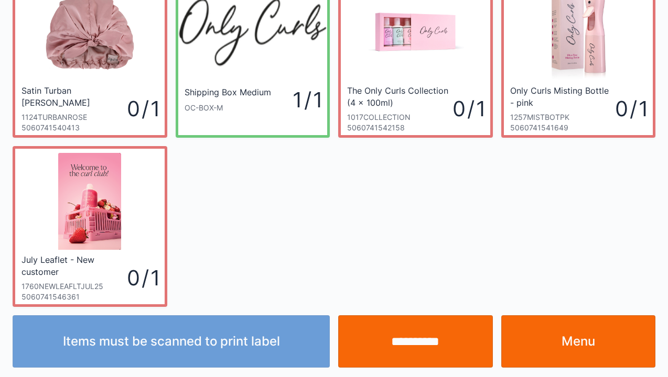
click at [579, 335] on link "Menu" at bounding box center [578, 341] width 155 height 52
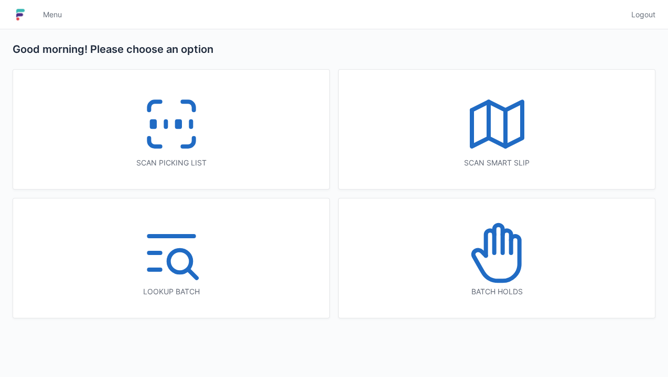
click at [199, 123] on icon at bounding box center [171, 124] width 67 height 67
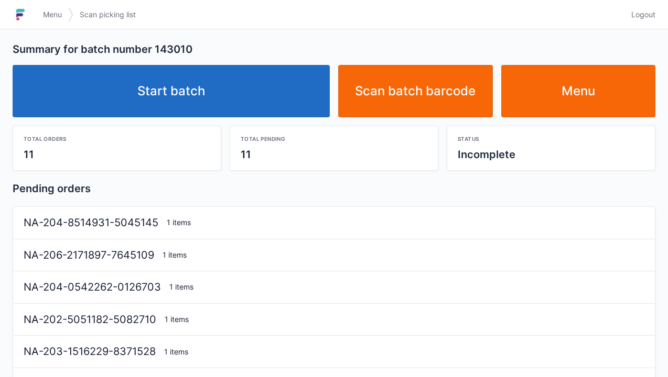
click at [169, 113] on link "Start batch" at bounding box center [171, 91] width 317 height 52
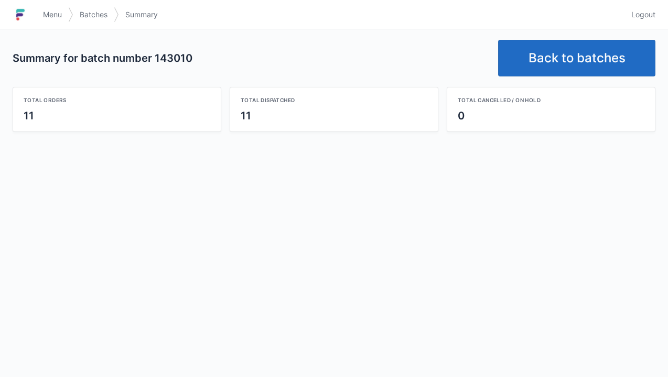
click at [579, 62] on link "Back to batches" at bounding box center [576, 58] width 157 height 37
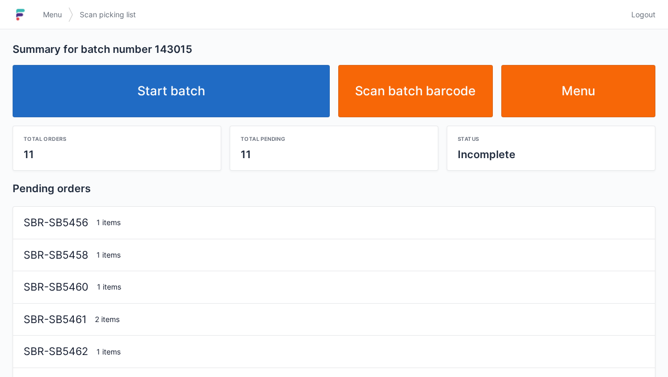
click at [154, 105] on link "Start batch" at bounding box center [171, 91] width 317 height 52
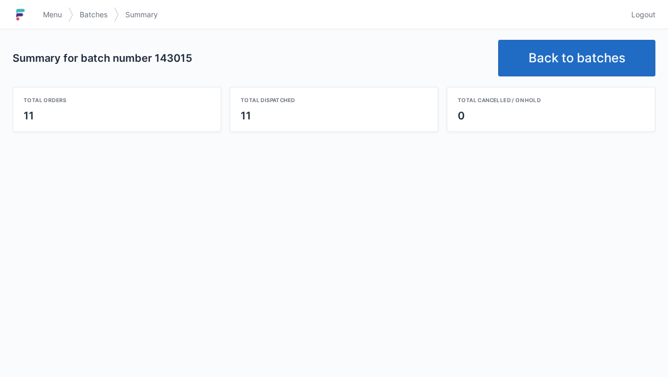
click at [582, 62] on link "Back to batches" at bounding box center [576, 58] width 157 height 37
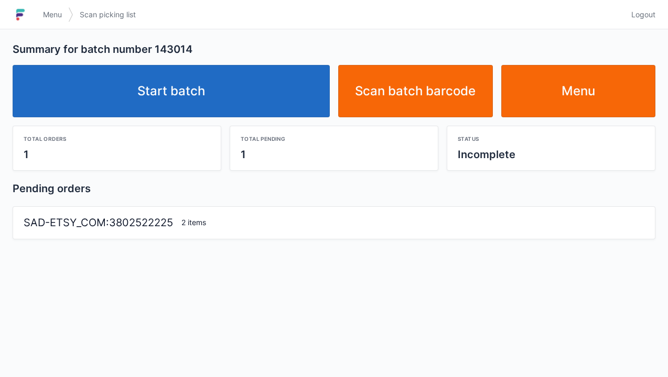
click at [196, 96] on link "Start batch" at bounding box center [171, 91] width 317 height 52
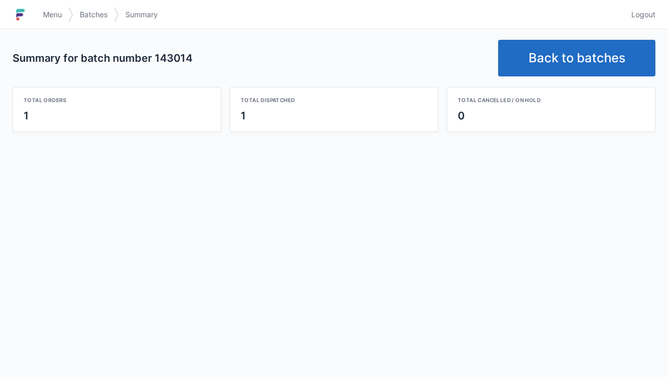
click at [568, 61] on link "Back to batches" at bounding box center [576, 58] width 157 height 37
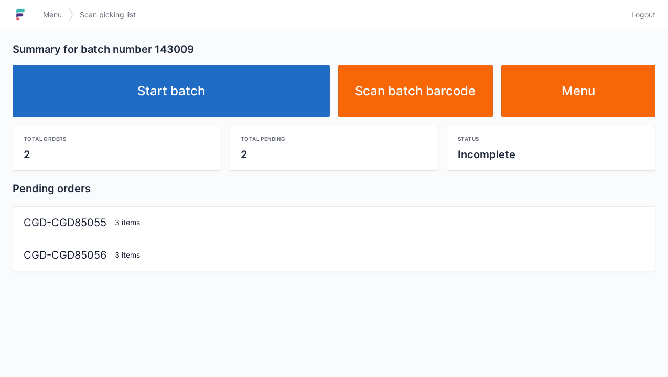
click at [184, 88] on link "Start batch" at bounding box center [171, 91] width 317 height 52
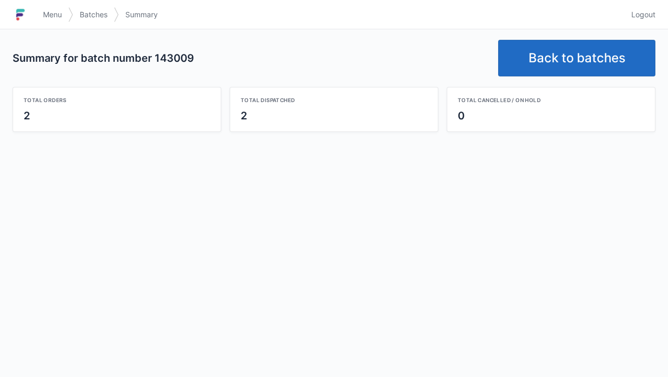
click at [564, 56] on link "Back to batches" at bounding box center [576, 58] width 157 height 37
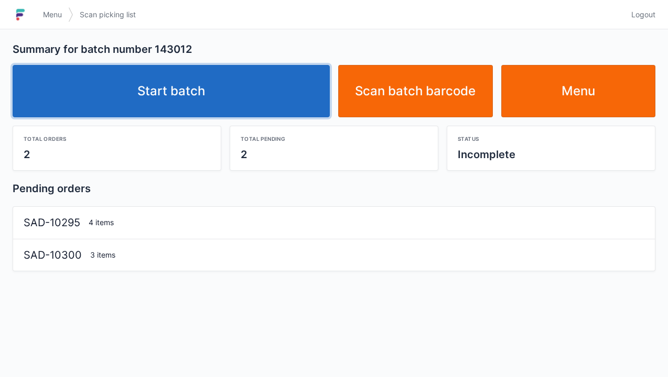
click at [189, 108] on link "Start batch" at bounding box center [171, 91] width 317 height 52
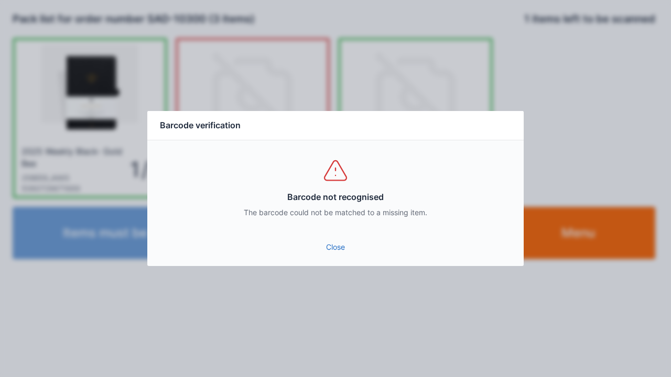
click at [334, 263] on div "Close" at bounding box center [335, 250] width 376 height 31
click at [338, 248] on link "Close" at bounding box center [336, 247] width 360 height 19
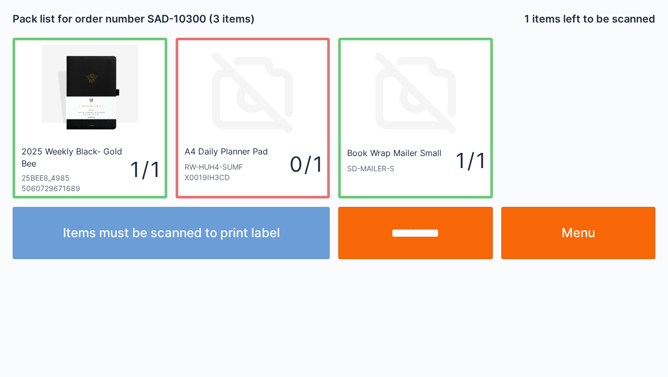
click at [408, 248] on input "**********" at bounding box center [415, 233] width 155 height 52
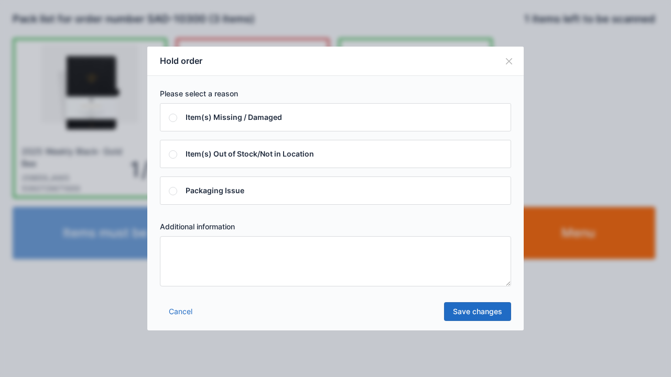
click at [179, 256] on textarea at bounding box center [335, 261] width 351 height 50
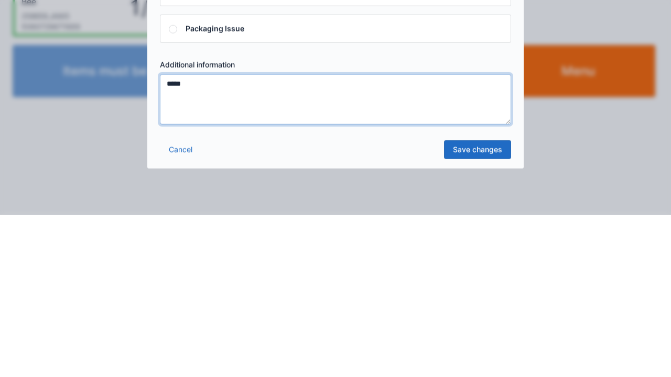
type textarea "*****"
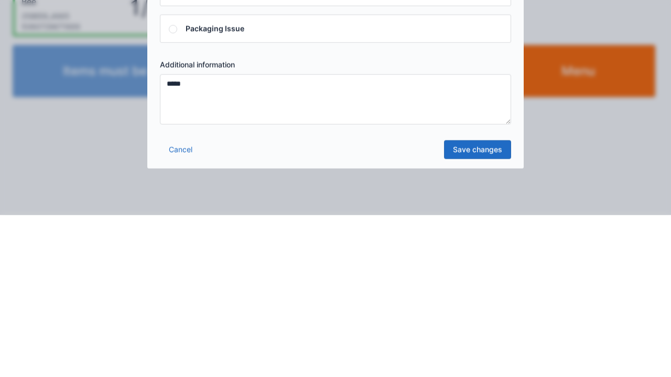
click at [479, 314] on link "Save changes" at bounding box center [477, 311] width 67 height 19
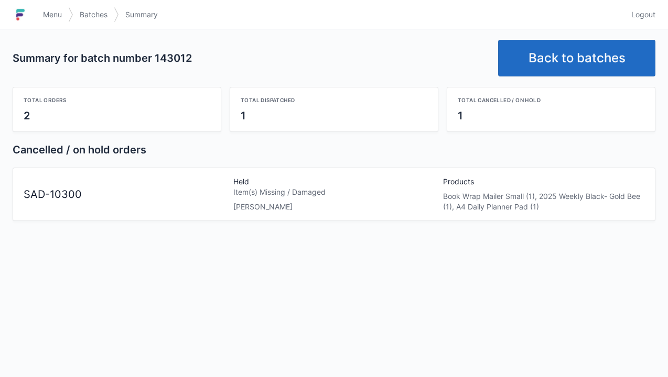
click at [55, 19] on span "Menu" at bounding box center [52, 14] width 19 height 10
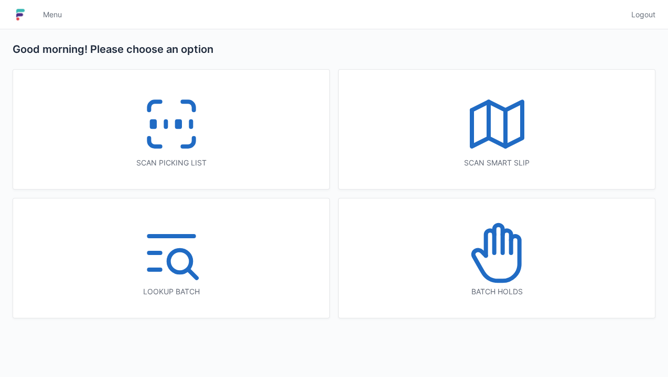
click at [175, 133] on icon at bounding box center [171, 124] width 67 height 67
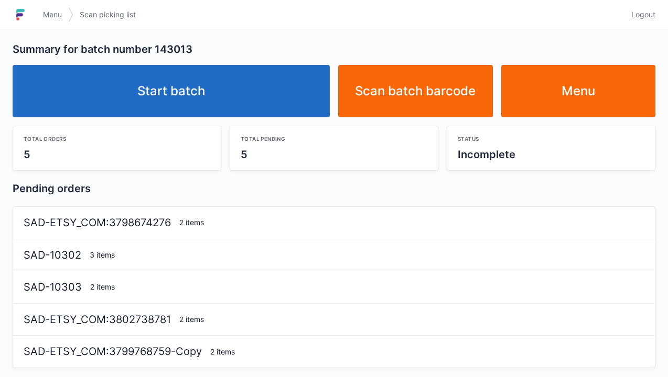
click at [188, 103] on link "Start batch" at bounding box center [171, 91] width 317 height 52
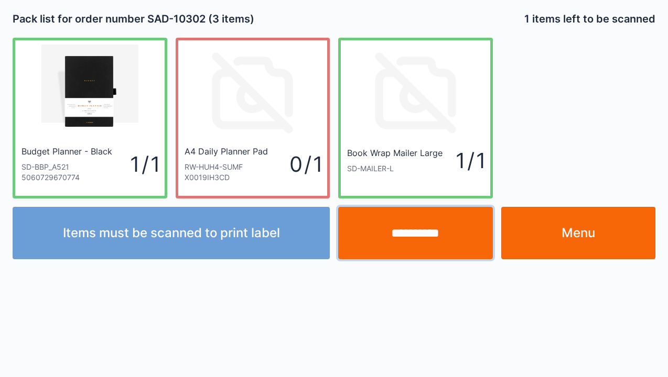
click at [416, 231] on input "**********" at bounding box center [415, 233] width 155 height 52
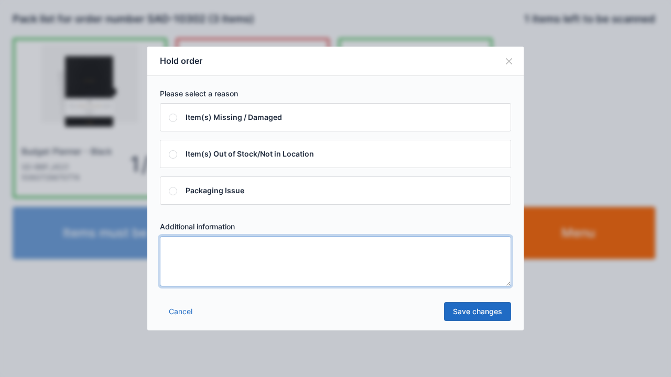
click at [168, 263] on textarea at bounding box center [335, 261] width 351 height 50
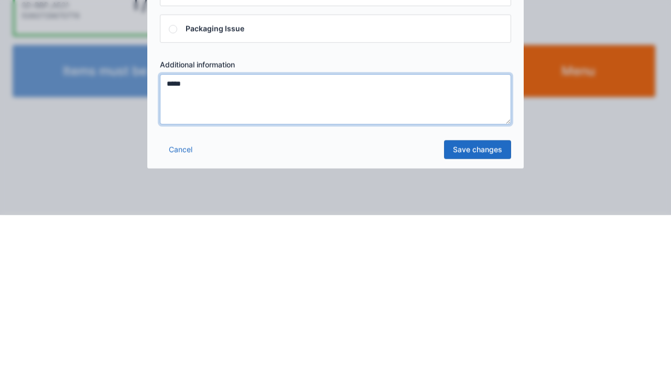
type textarea "*****"
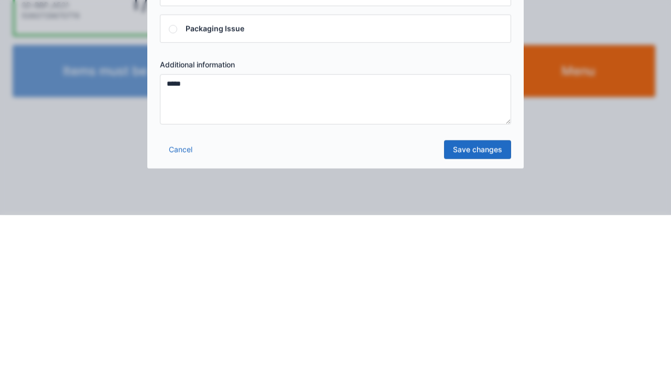
click at [483, 319] on link "Save changes" at bounding box center [477, 311] width 67 height 19
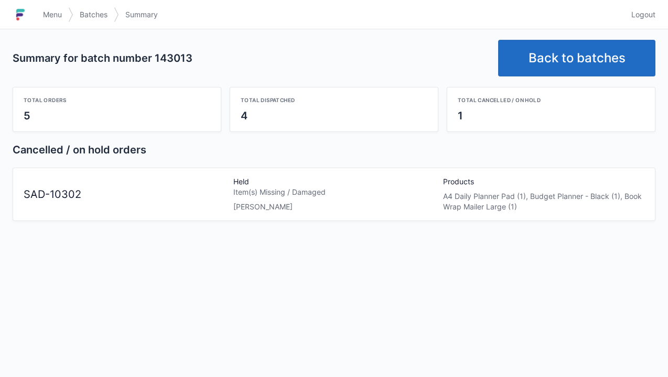
click at [574, 52] on link "Back to batches" at bounding box center [576, 58] width 157 height 37
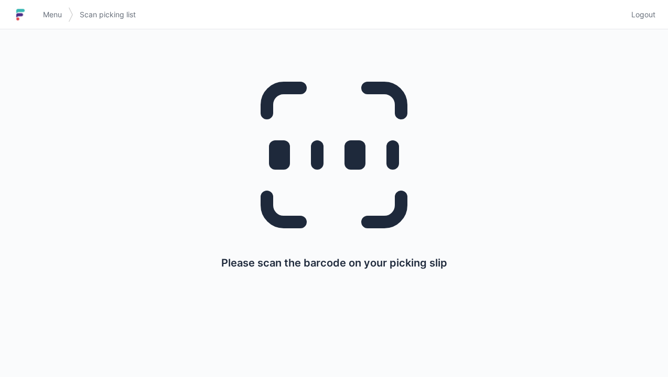
click at [62, 23] on link "Menu" at bounding box center [52, 14] width 31 height 19
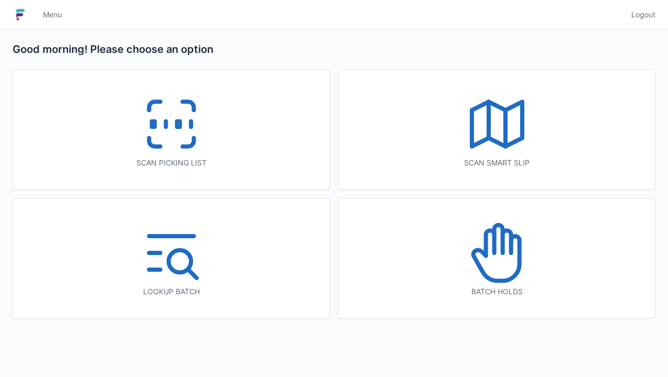
click at [175, 132] on icon at bounding box center [171, 124] width 67 height 67
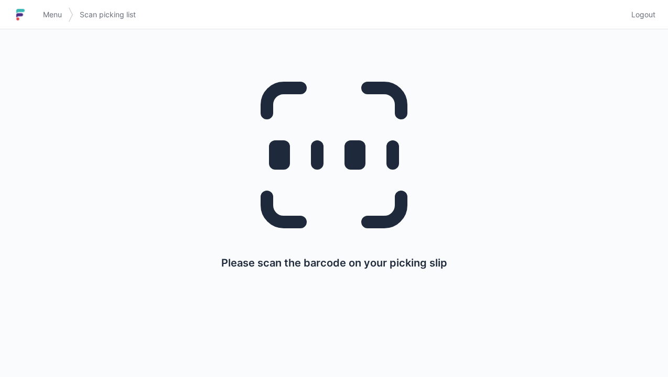
click at [42, 7] on link "Menu" at bounding box center [52, 14] width 31 height 19
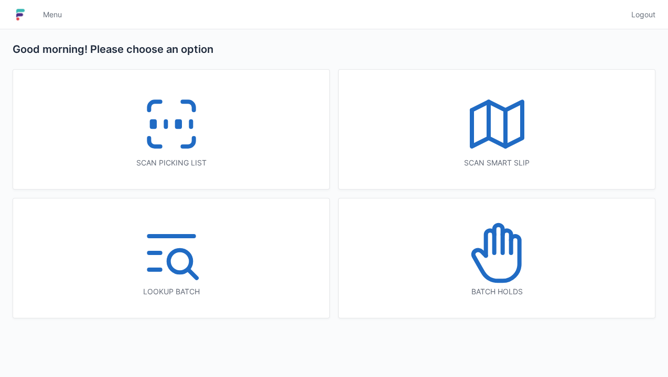
click at [506, 273] on icon at bounding box center [496, 253] width 67 height 67
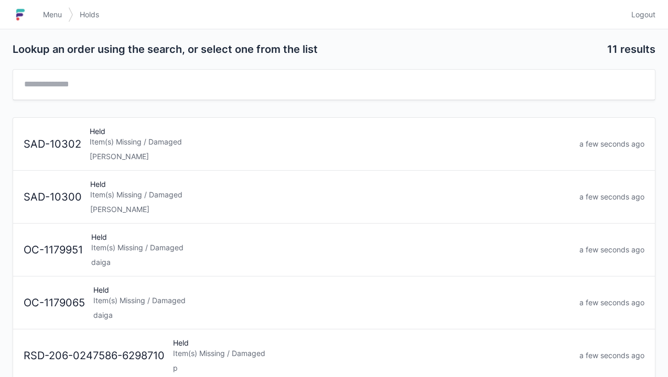
click at [146, 151] on div "[PERSON_NAME]" at bounding box center [330, 156] width 481 height 10
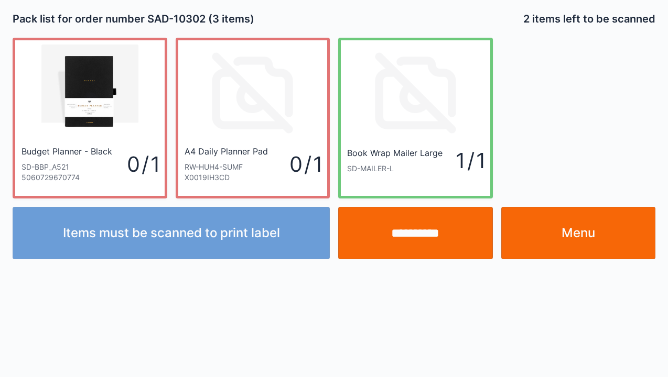
click at [245, 206] on div "**********" at bounding box center [333, 229] width 651 height 61
click at [576, 233] on link "Menu" at bounding box center [578, 233] width 155 height 52
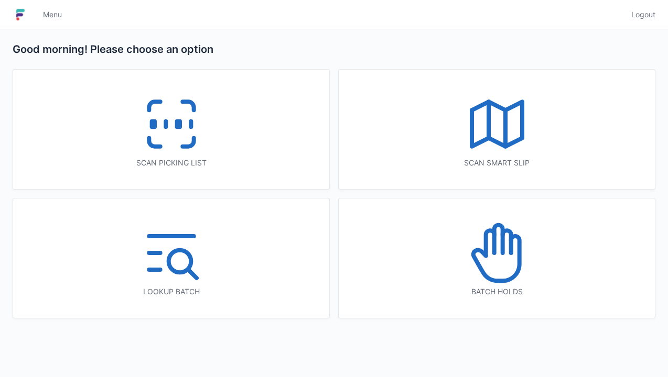
click at [168, 147] on icon at bounding box center [171, 124] width 67 height 67
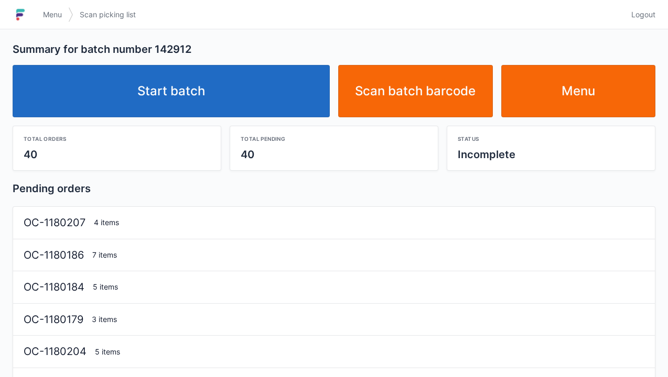
click at [195, 106] on link "Start batch" at bounding box center [171, 91] width 317 height 52
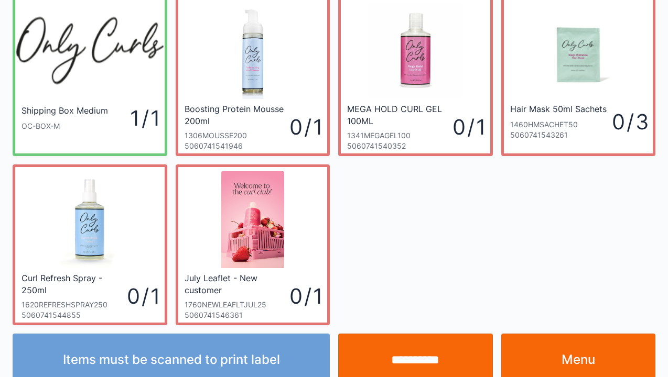
scroll to position [61, 0]
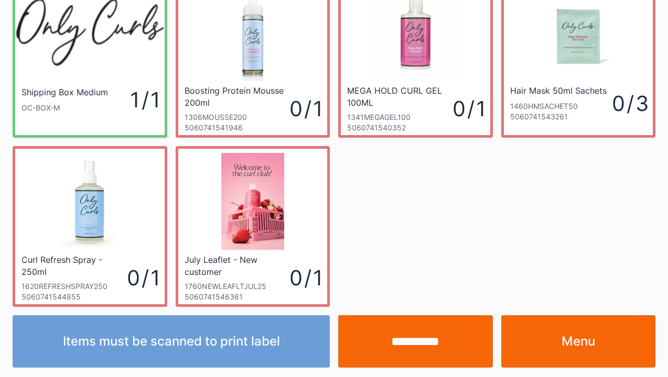
click at [587, 341] on link "Menu" at bounding box center [578, 341] width 155 height 52
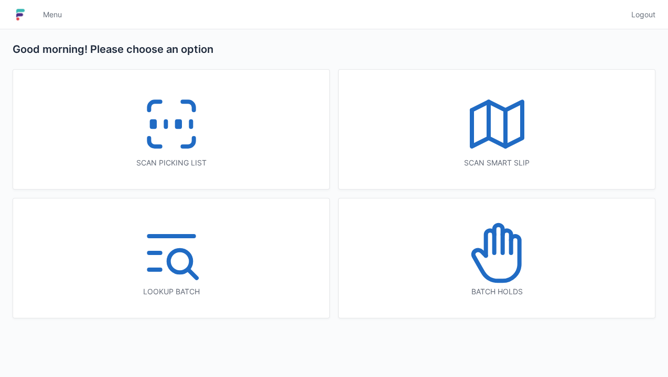
click at [509, 263] on icon at bounding box center [496, 253] width 67 height 67
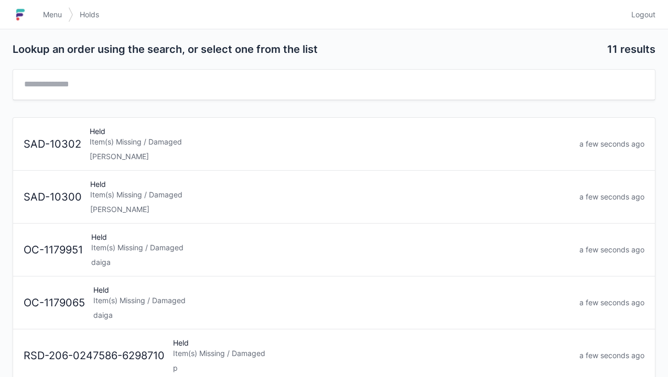
click at [141, 144] on div "Item(s) Missing / Damaged" at bounding box center [330, 142] width 481 height 10
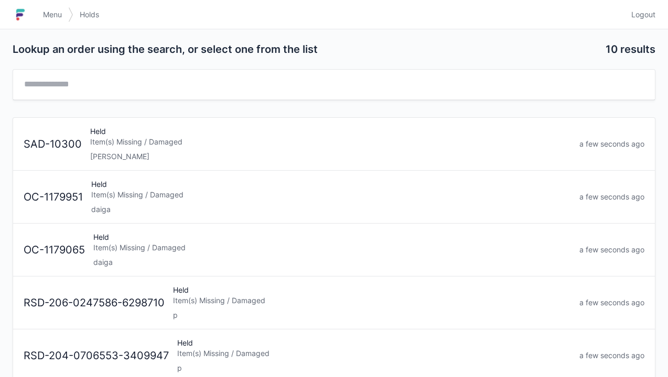
click at [136, 155] on div "Elena" at bounding box center [330, 156] width 481 height 10
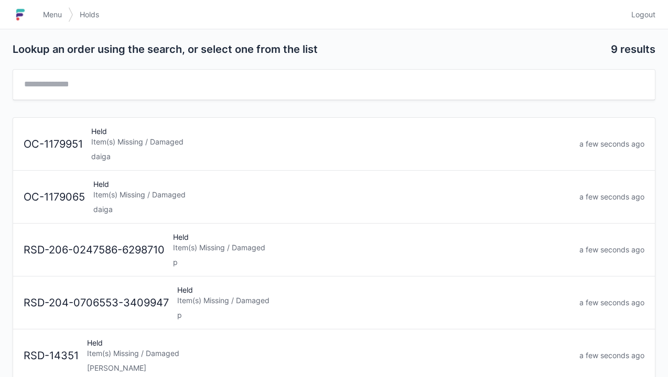
click at [47, 11] on span "Menu" at bounding box center [52, 14] width 19 height 10
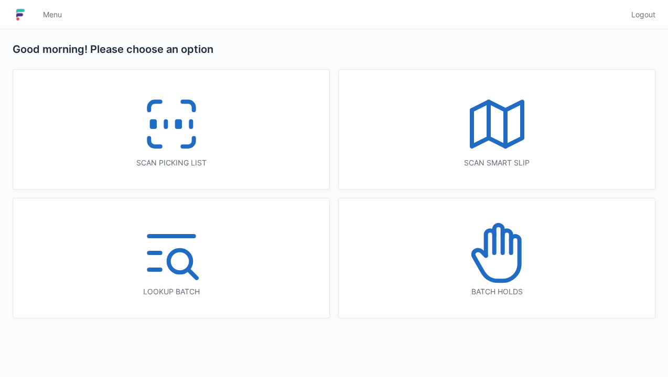
click at [166, 122] on line at bounding box center [166, 125] width 0 height 6
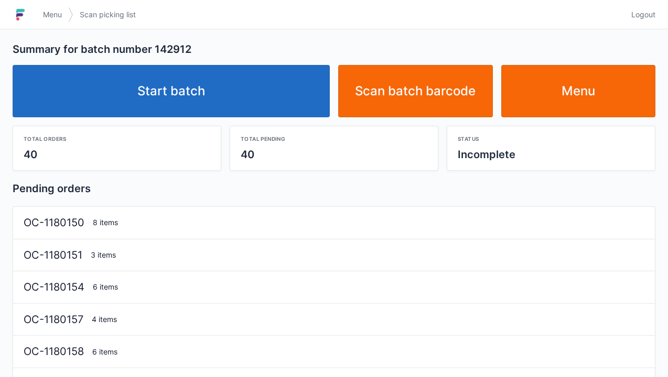
click at [217, 103] on link "Start batch" at bounding box center [171, 91] width 317 height 52
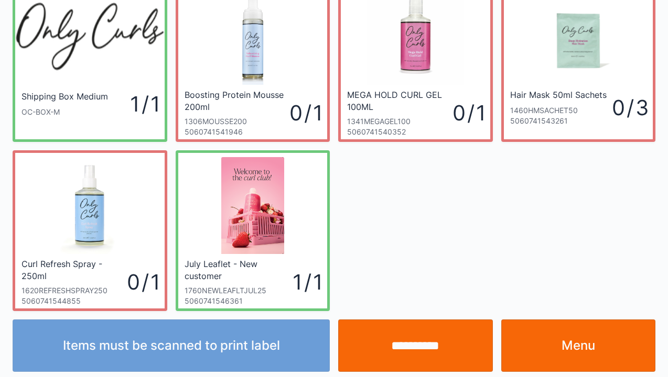
scroll to position [61, 0]
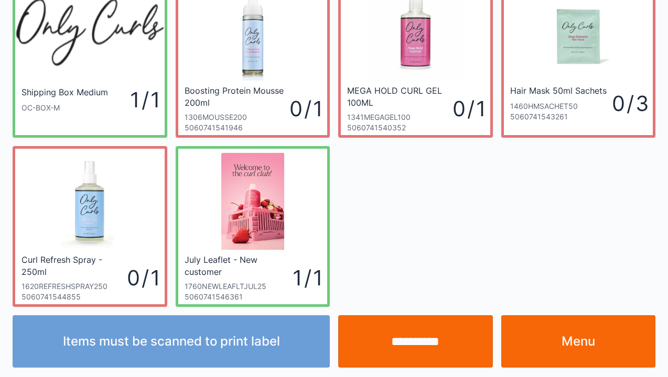
click at [567, 337] on link "Menu" at bounding box center [578, 341] width 155 height 52
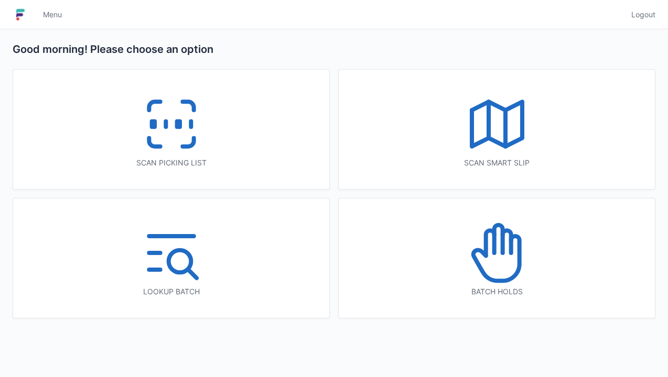
click at [500, 127] on icon at bounding box center [496, 124] width 67 height 67
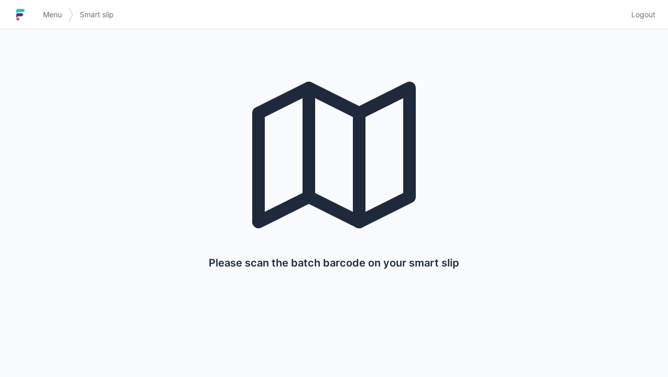
click at [327, 168] on icon at bounding box center [333, 155] width 201 height 201
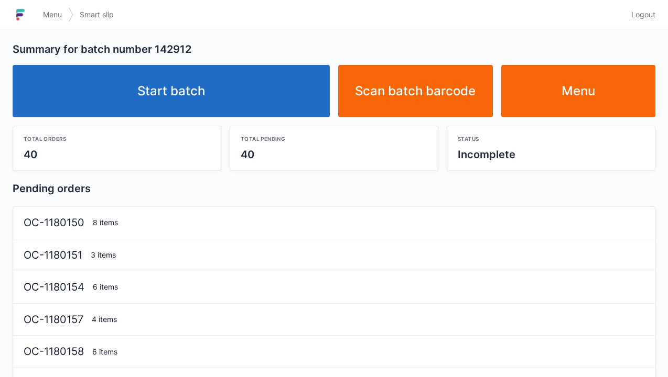
click at [196, 85] on link "Start batch" at bounding box center [171, 91] width 317 height 52
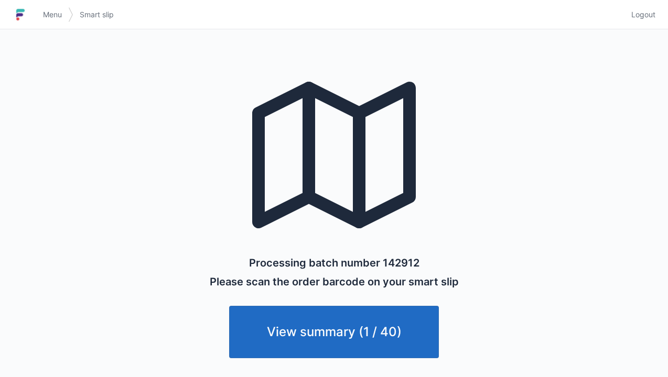
click at [342, 324] on link "View summary (1 / 40)" at bounding box center [334, 332] width 210 height 52
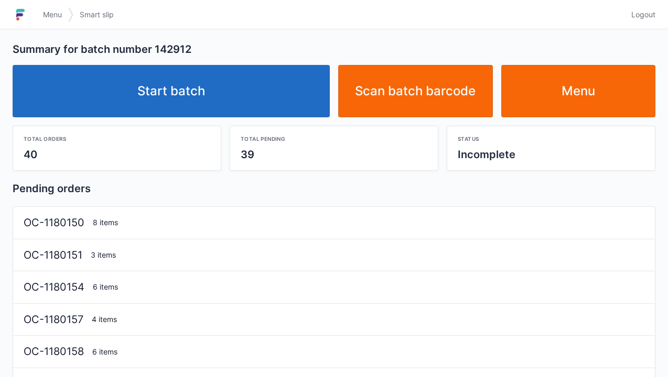
click at [184, 104] on link "Start batch" at bounding box center [171, 91] width 317 height 52
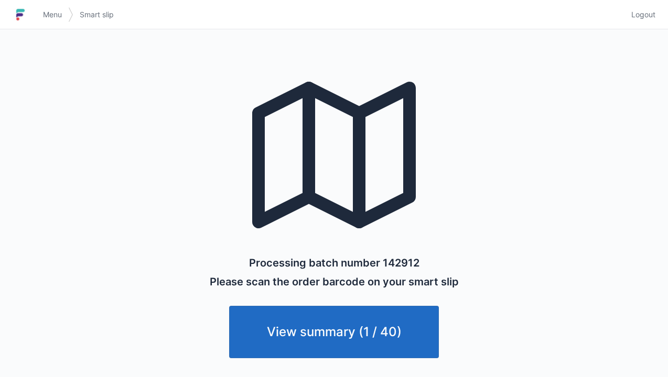
click at [349, 331] on link "View summary (1 / 40)" at bounding box center [334, 332] width 210 height 52
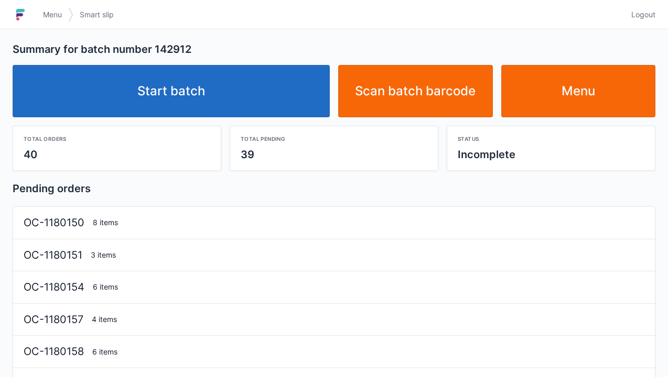
click at [161, 95] on link "Start batch" at bounding box center [171, 91] width 317 height 52
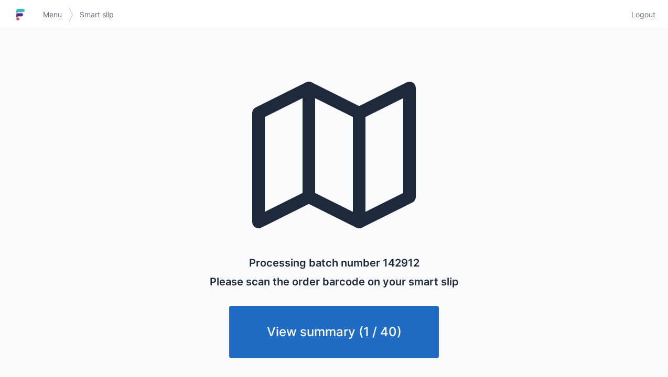
click at [332, 347] on link "View summary (1 / 40)" at bounding box center [334, 332] width 210 height 52
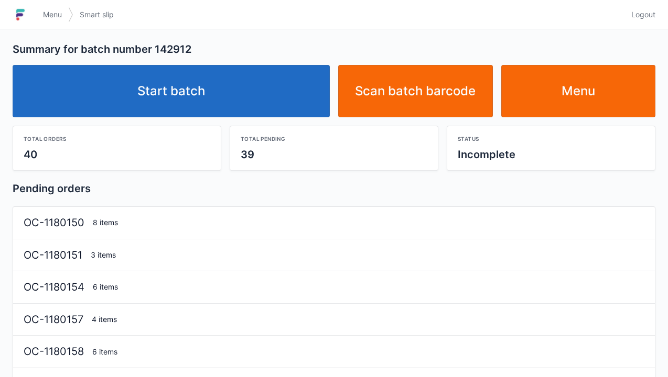
click at [51, 18] on span "Menu" at bounding box center [52, 14] width 19 height 10
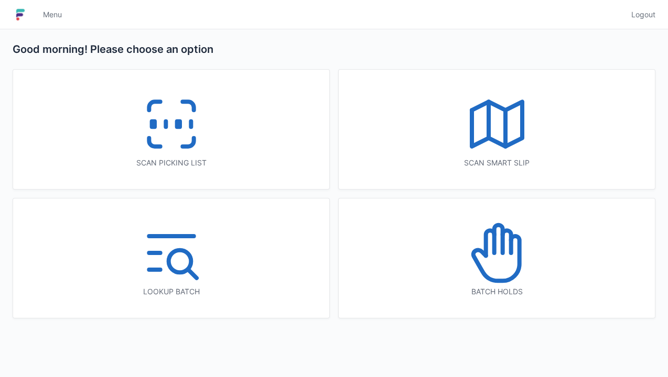
click at [161, 142] on icon at bounding box center [171, 124] width 67 height 67
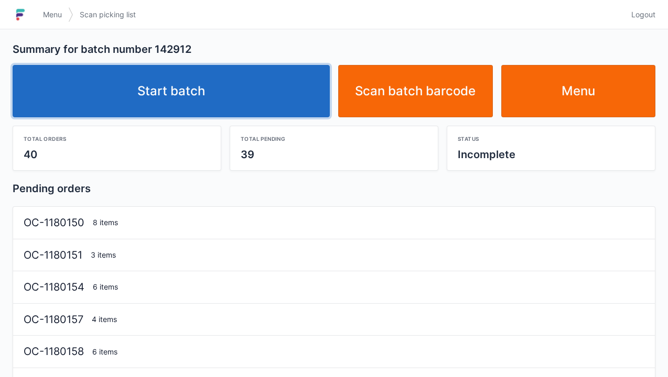
click at [187, 100] on link "Start batch" at bounding box center [171, 91] width 317 height 52
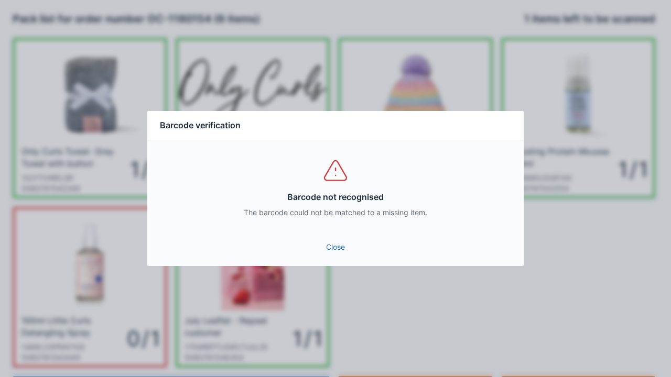
click at [339, 262] on div "Close" at bounding box center [335, 250] width 376 height 31
click at [338, 253] on link "Close" at bounding box center [336, 247] width 360 height 19
